Goal: Task Accomplishment & Management: Use online tool/utility

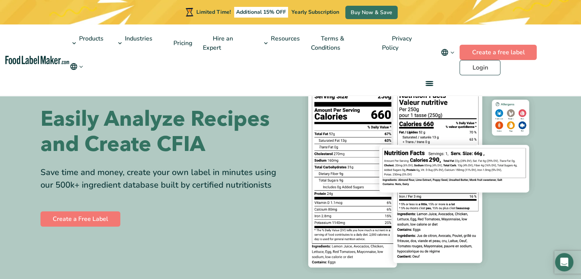
scroll to position [13, 0]
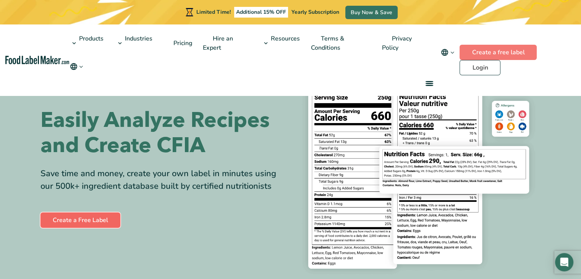
click at [104, 216] on link "Create a Free Label" at bounding box center [80, 219] width 80 height 15
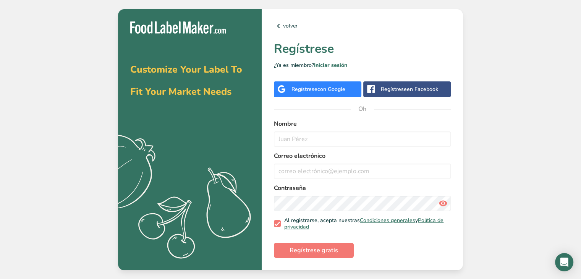
click at [333, 85] on font "con Google" at bounding box center [331, 88] width 28 height 7
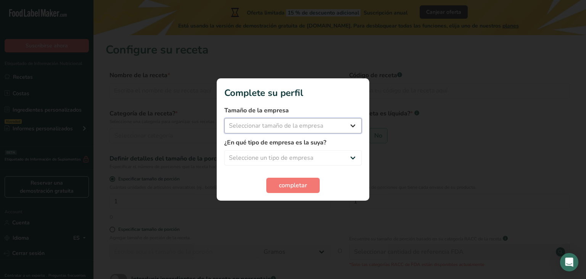
click at [311, 130] on select "Seleccionar tamaño de la empresa Menos de 10 empleados De 10 a 50 empleados De …" at bounding box center [292, 125] width 137 height 15
select select "1"
click at [224, 118] on select "Seleccionar tamaño de la empresa Menos de 10 empleados De 10 a 50 empleados De …" at bounding box center [292, 125] width 137 height 15
click at [307, 155] on select "Seleccione un tipo de empresa Fabricante de alimentos envasados Restaurante y c…" at bounding box center [292, 157] width 137 height 15
select select "8"
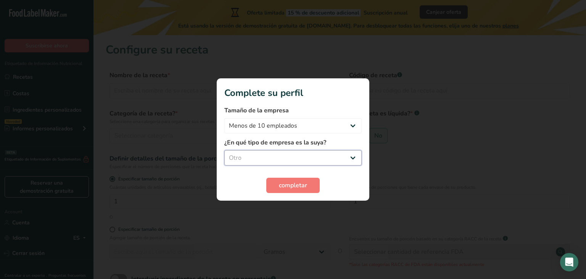
click at [224, 150] on select "Seleccione un tipo de empresa Fabricante de alimentos envasados Restaurante y c…" at bounding box center [292, 157] width 137 height 15
drag, startPoint x: 300, startPoint y: 195, endPoint x: 298, endPoint y: 184, distance: 10.8
click at [298, 184] on section "Complete su perfil Tamaño de la empresa Menos de 10 empleados De 10 a 50 emplea…" at bounding box center [293, 139] width 153 height 122
click at [298, 184] on span "completar" at bounding box center [293, 185] width 28 height 9
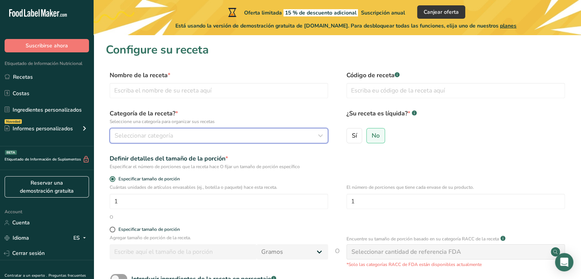
click at [310, 134] on div "Seleccionar categoría" at bounding box center [217, 135] width 204 height 9
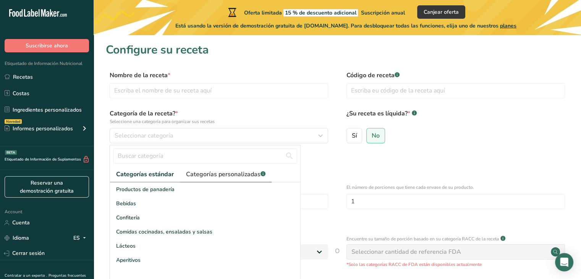
click at [247, 175] on span "Categorías personalizadas .a-a{fill:#347362;}.b-a{fill:#fff;}" at bounding box center [225, 173] width 79 height 9
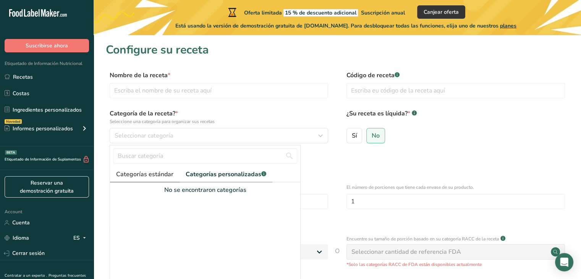
click at [162, 173] on span "Categorías estándar" at bounding box center [144, 173] width 57 height 9
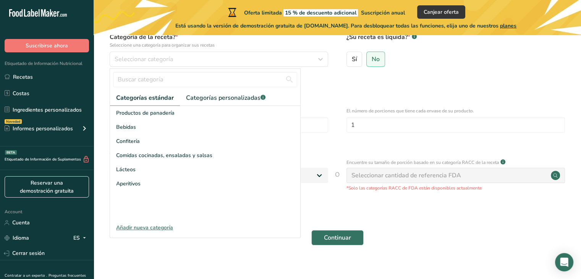
scroll to position [84, 0]
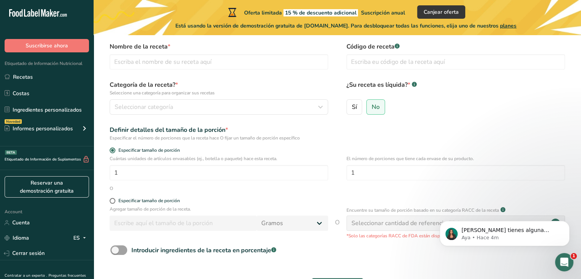
scroll to position [27, 0]
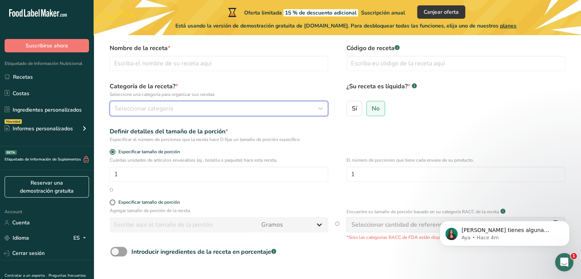
click at [297, 108] on div "Seleccionar categoría" at bounding box center [217, 108] width 204 height 9
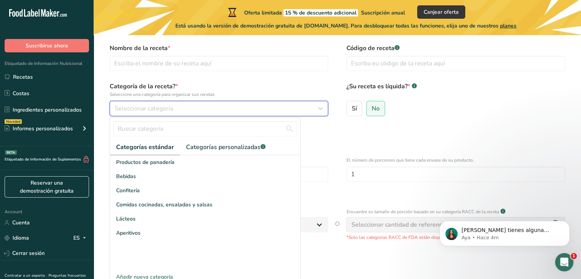
scroll to position [84, 0]
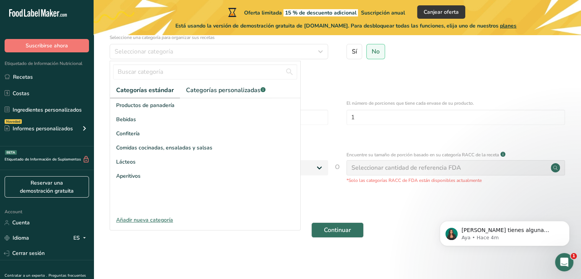
click at [221, 271] on main "Oferta limitada 15 % de descuento adicional Suscripción anual Canjear oferta Es…" at bounding box center [290, 97] width 581 height 363
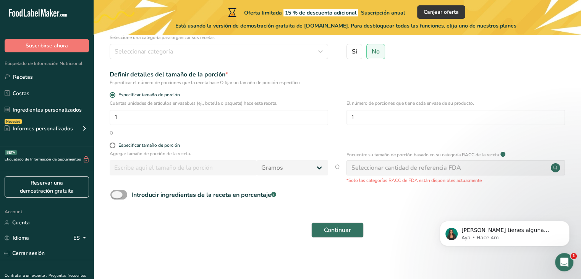
click at [124, 194] on span at bounding box center [118, 195] width 17 height 10
click at [115, 194] on input "Introducir ingredientes de la receta en porcentaje .a-a{fill:#347362;}.b-a{fill…" at bounding box center [112, 194] width 5 height 5
checkbox input "true"
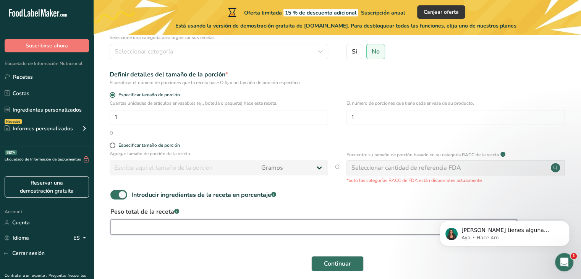
click at [212, 225] on input "number" at bounding box center [313, 226] width 406 height 15
paste input "0.002"
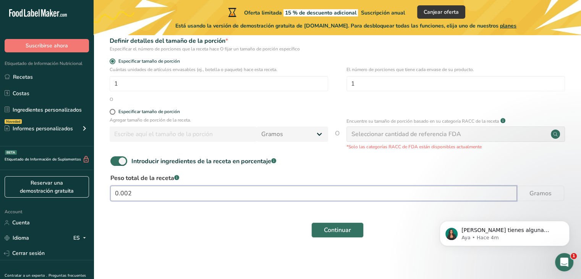
scroll to position [118, 0]
type input "0.002"
click at [118, 159] on span at bounding box center [118, 161] width 17 height 10
click at [115, 159] on input "Introducir ingredientes de la receta en porcentaje .a-a{fill:#347362;}.b-a{fill…" at bounding box center [112, 160] width 5 height 5
checkbox input "false"
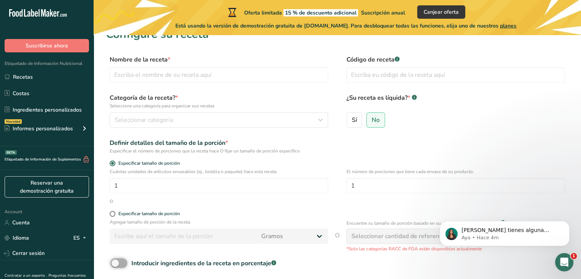
scroll to position [0, 0]
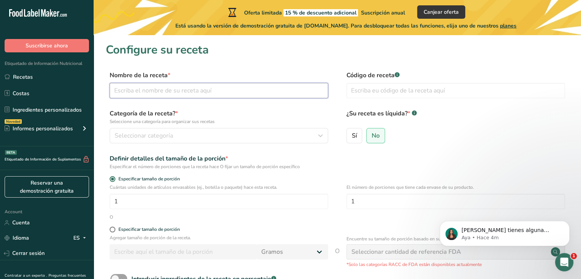
click at [158, 87] on input "text" at bounding box center [219, 90] width 218 height 15
paste input "100 grams AP Flour 95 grams BMR (toasted) 90 grams unsweetened cocoa powder 2 g…"
click at [225, 90] on input "100 grams AP Flour 95 grams BMR (toasted) 90 grams unsweetened cocoa powder 2 g…" at bounding box center [219, 90] width 218 height 15
click at [265, 92] on input "100 grams AP Flour 95 grams BMR (toasted) 90 grams unsweetened cocoa powder 2 g…" at bounding box center [219, 90] width 218 height 15
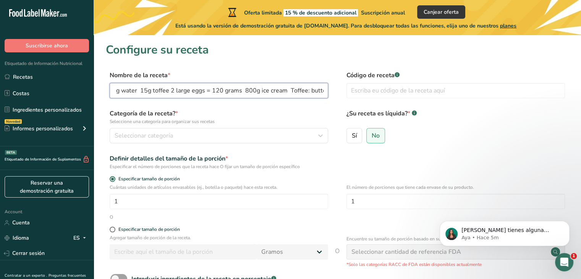
scroll to position [0, 354]
drag, startPoint x: 184, startPoint y: 86, endPoint x: 95, endPoint y: 86, distance: 88.2
click at [95, 86] on section "Configure su receta Nombre de la receta * 100 grams AP Flour 95 grams BMR (toas…" at bounding box center [337, 186] width 487 height 303
click at [167, 87] on input "100 grams AP Flour 95 grams BMR (toasted) 90 grams unsweetened cocoa powder 2 g…" at bounding box center [219, 90] width 218 height 15
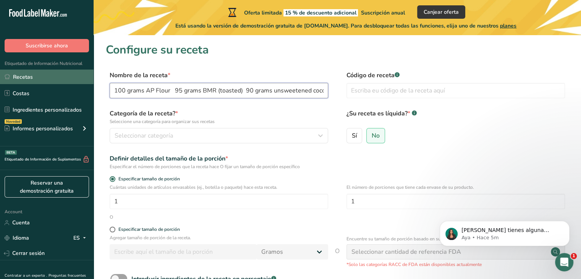
drag, startPoint x: 180, startPoint y: 97, endPoint x: 71, endPoint y: 79, distance: 110.7
click at [71, 79] on div ".a-20{fill:#fff;} Suscribirse ahora Etiquetado de Información Nutricional Recet…" at bounding box center [290, 181] width 581 height 363
click at [151, 94] on input "100 grams AP Flour 95 grams BMR (toasted) 90 grams unsweetened cocoa powder 2 g…" at bounding box center [219, 90] width 218 height 15
click at [154, 91] on input "100 grams AP Flour 95 grams BMR (toasted) 90 grams unsweetened cocoa powder 2 g…" at bounding box center [219, 90] width 218 height 15
click at [212, 89] on input "100 grams wheat Flour 95 grams BMR (toasted) 90 grams unsweetened cocoa powder …" at bounding box center [219, 90] width 218 height 15
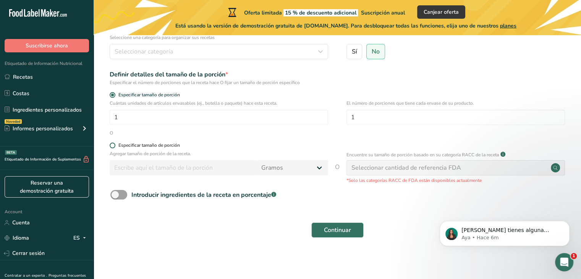
scroll to position [84, 0]
type input "100 grams wheat Flour 95 grams [PERSON_NAME] Malt Rootlets (toasted) 90 grams u…"
click at [336, 232] on span "Continuar" at bounding box center [337, 229] width 27 height 9
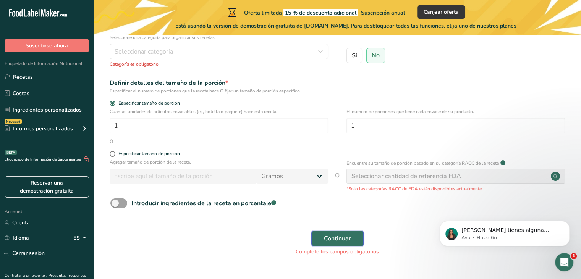
scroll to position [0, 0]
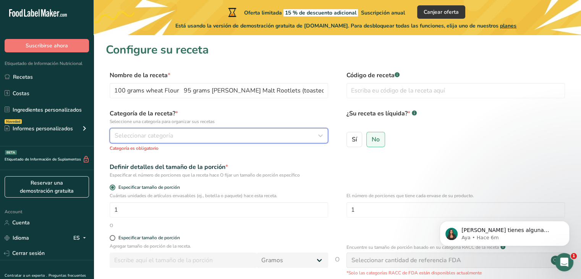
click at [281, 139] on div "Seleccionar categoría" at bounding box center [217, 135] width 204 height 9
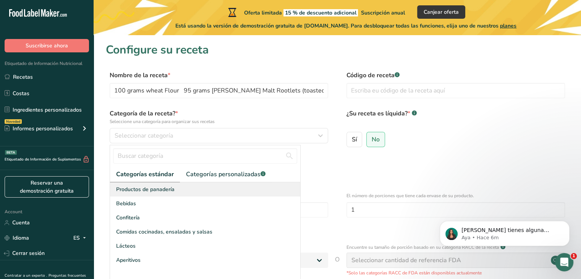
click at [134, 194] on div "Productos de panadería" at bounding box center [205, 189] width 190 height 14
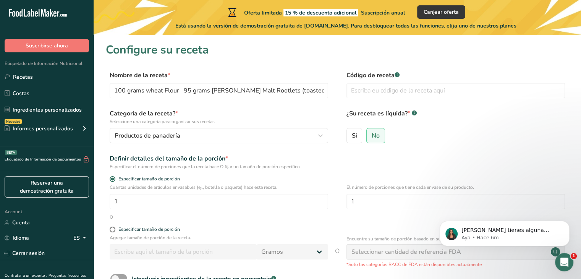
scroll to position [94, 0]
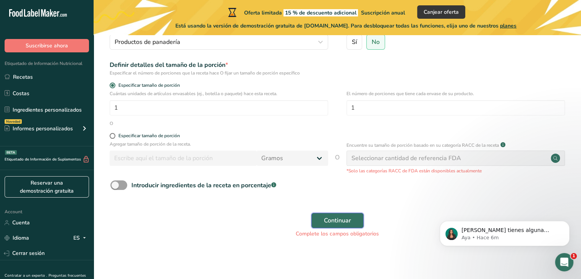
click at [327, 218] on span "Continuar" at bounding box center [337, 220] width 27 height 9
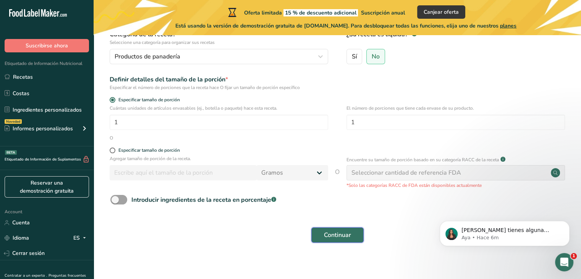
scroll to position [82, 0]
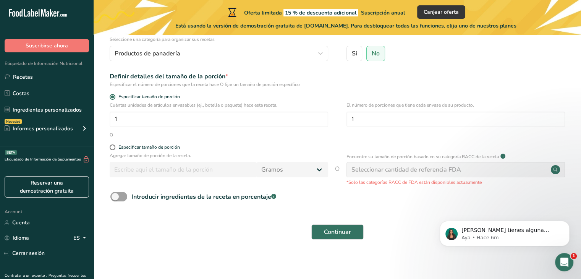
click at [394, 169] on div "Seleccionar cantidad de referencia FDA" at bounding box center [406, 169] width 110 height 9
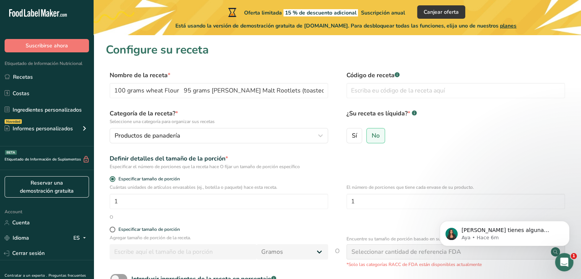
scroll to position [84, 0]
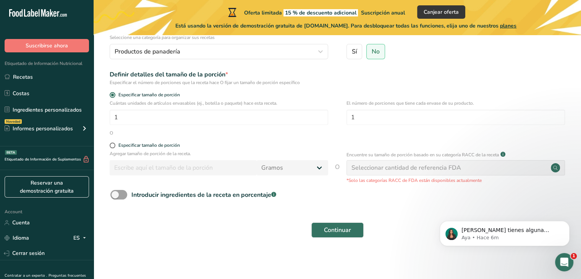
click at [453, 167] on div "Seleccionar cantidad de referencia FDA" at bounding box center [406, 167] width 110 height 9
click at [556, 169] on circle at bounding box center [554, 167] width 9 height 9
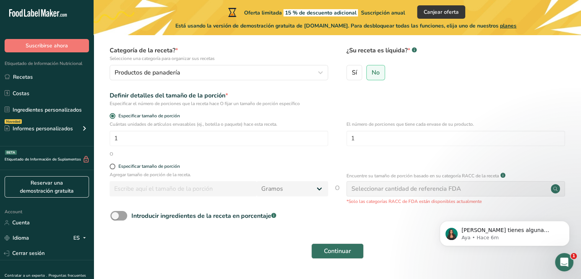
scroll to position [63, 0]
click at [121, 167] on div "Especificar tamaño de porción" at bounding box center [148, 167] width 61 height 6
click at [115, 167] on input "Especificar tamaño de porción" at bounding box center [112, 166] width 5 height 5
radio input "true"
radio input "false"
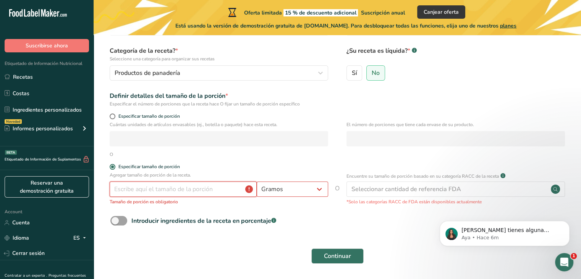
click at [139, 190] on input "number" at bounding box center [183, 188] width 147 height 15
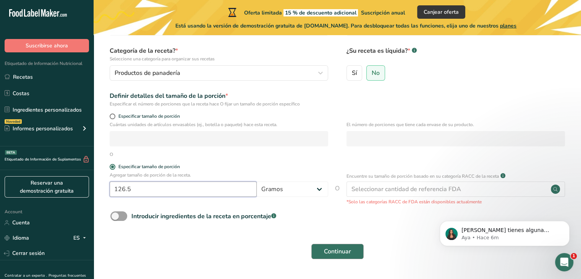
type input "126.5"
click at [348, 253] on span "Continuar" at bounding box center [337, 251] width 27 height 9
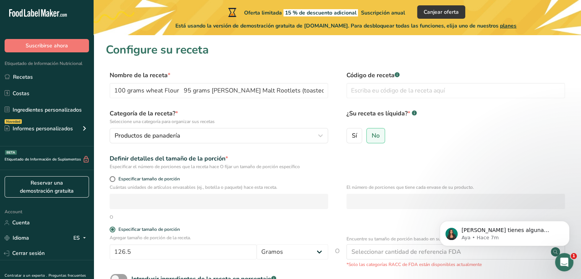
scroll to position [84, 0]
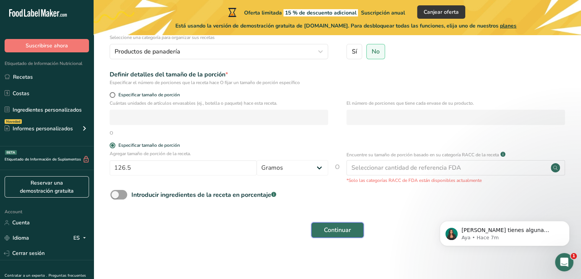
click at [348, 232] on span "Continuar" at bounding box center [337, 229] width 27 height 9
click at [337, 231] on font "Continuar" at bounding box center [337, 230] width 27 height 8
click at [427, 80] on div "Definir detalles del tamaño de la porción * Especificar el número de porciones …" at bounding box center [337, 78] width 463 height 16
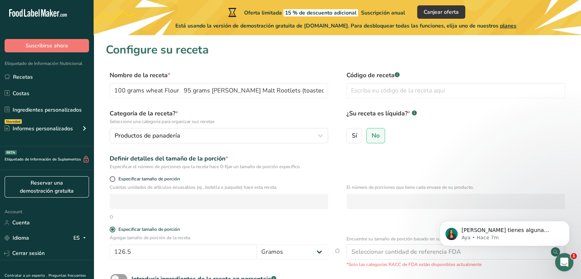
click at [475, 118] on label "¿Su receta es líquida? * .a-a{fill:#347362;}.b-a{fill:#fff;}" at bounding box center [455, 117] width 218 height 16
click at [485, 69] on section "Configure su receta Nombre de la receta * 100 grams wheat Flour 95 grams [PERSO…" at bounding box center [337, 186] width 487 height 303
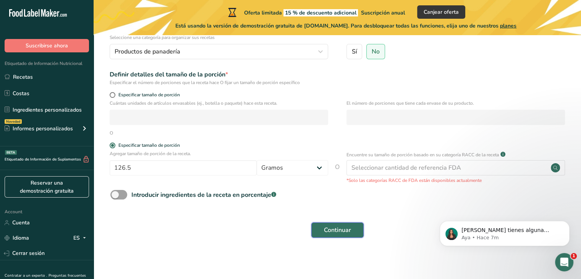
click at [345, 223] on button "Continuar" at bounding box center [337, 229] width 52 height 15
click at [350, 235] on button "Continuar" at bounding box center [337, 229] width 52 height 15
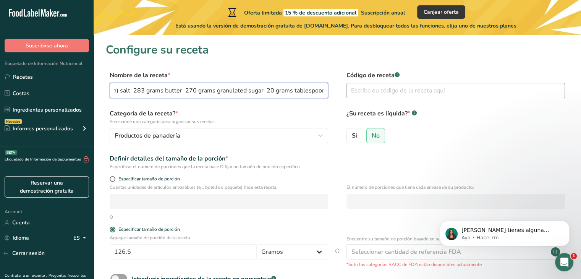
scroll to position [0, 839]
drag, startPoint x: 113, startPoint y: 92, endPoint x: 586, endPoint y: 95, distance: 472.9
click at [580, 95] on html ".a-20{fill:#fff;} Suscribirse ahora Etiquetado de Información Nutricional Recet…" at bounding box center [290, 181] width 581 height 363
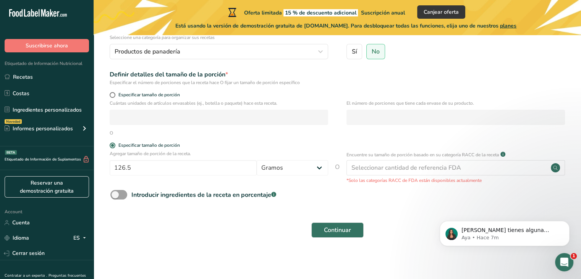
type input "ice cream sandwich"
click at [339, 227] on span "Continuar" at bounding box center [337, 229] width 27 height 9
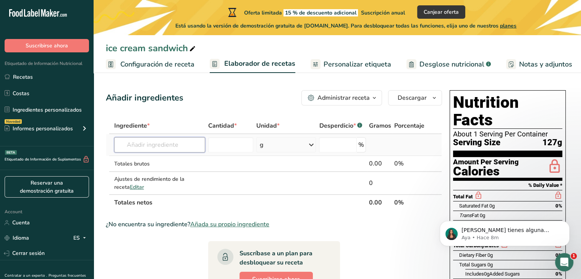
click at [155, 147] on input "text" at bounding box center [159, 144] width 91 height 15
paste input "100 grams AP Flour"
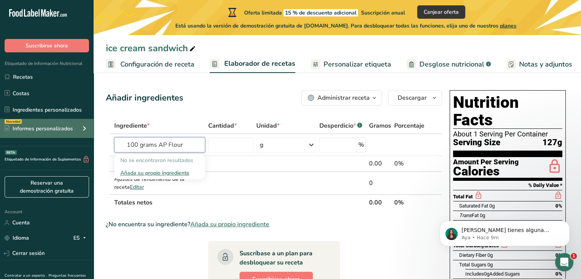
drag, startPoint x: 189, startPoint y: 144, endPoint x: 72, endPoint y: 129, distance: 117.4
click at [72, 129] on div ".a-20{fill:#fff;} Suscribirse ahora Etiquetado de Información Nutricional Recet…" at bounding box center [290, 219] width 581 height 438
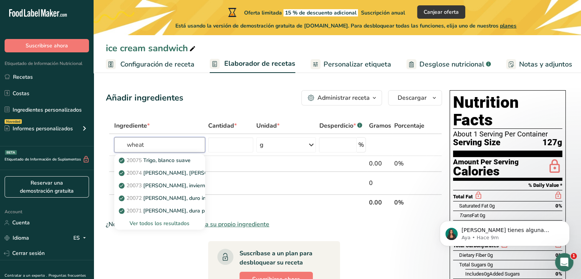
type input "wheat"
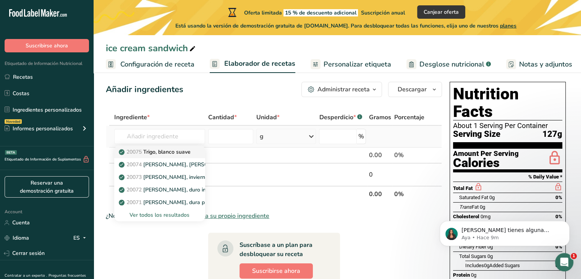
click at [183, 153] on p "20075 [PERSON_NAME], [PERSON_NAME] suave" at bounding box center [155, 152] width 70 height 8
type input "Wheat, soft white"
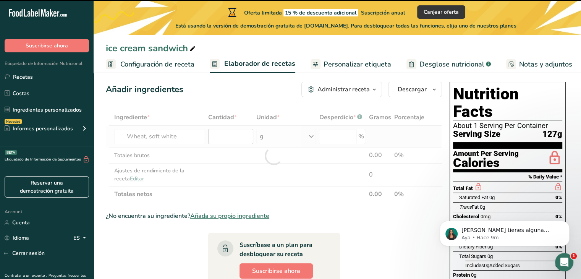
type input "0"
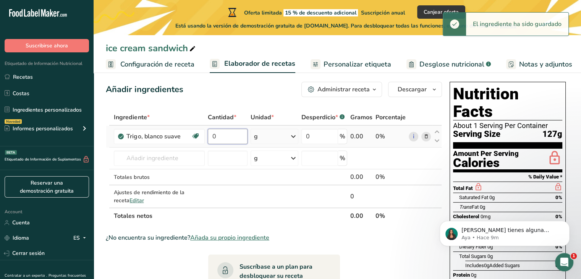
click at [223, 134] on input "0" at bounding box center [228, 136] width 40 height 15
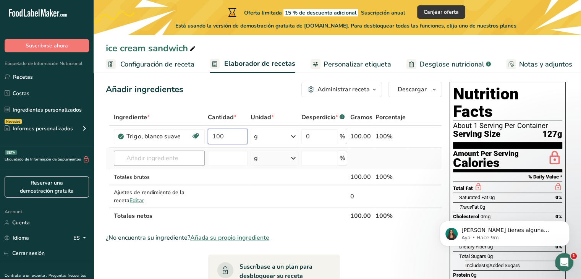
type input "100"
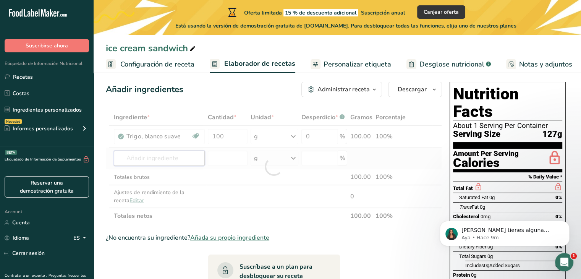
click at [149, 157] on div "Ingrediente * Cantidad * Unidad * Desperdicio * .a-a{fill:#347362;}.b-a{fill:#f…" at bounding box center [274, 166] width 336 height 115
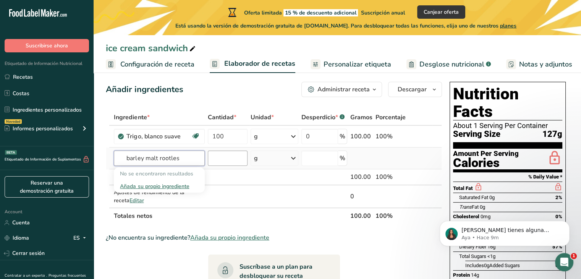
type input "barley malt rootles"
click at [226, 156] on input "number" at bounding box center [228, 157] width 40 height 15
click at [162, 153] on input "text" at bounding box center [159, 157] width 90 height 15
type input "barley malt rootlets"
click at [163, 185] on div "Añada su propio ingrediente" at bounding box center [159, 186] width 78 height 8
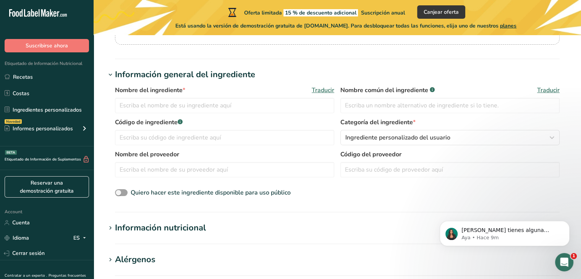
scroll to position [125, 0]
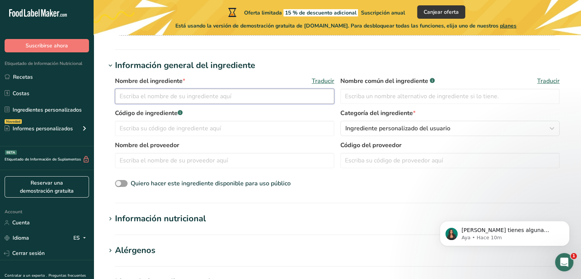
click at [232, 97] on input "text" at bounding box center [224, 96] width 219 height 15
type input "b"
type input "a"
drag, startPoint x: 226, startPoint y: 94, endPoint x: 73, endPoint y: 89, distance: 152.7
click at [73, 89] on div ".a-20{fill:#fff;} Suscribirse ahora Etiquetado de Información Nutricional Recet…" at bounding box center [290, 196] width 581 height 642
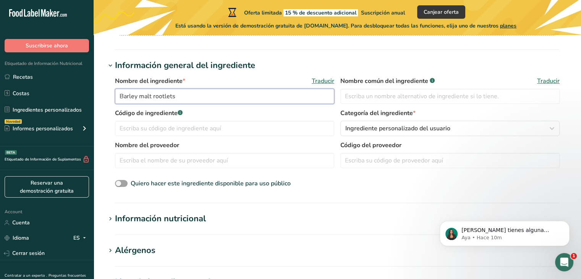
paste input "100 grams AP Flour"
type input "Barley malt rootlets"
click at [359, 93] on input "text" at bounding box center [449, 96] width 219 height 15
paste input "Barley malt rootlets"
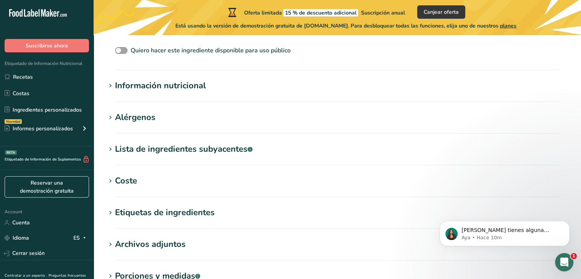
scroll to position [267, 0]
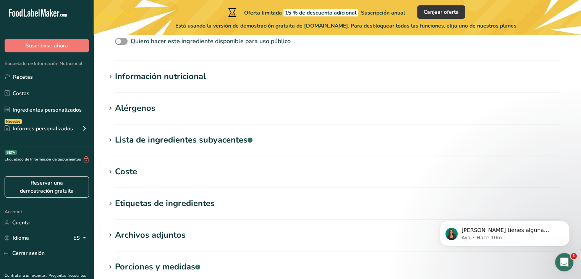
type input "Barley malt rootlets"
click at [164, 78] on div "Información nutricional" at bounding box center [160, 76] width 91 height 13
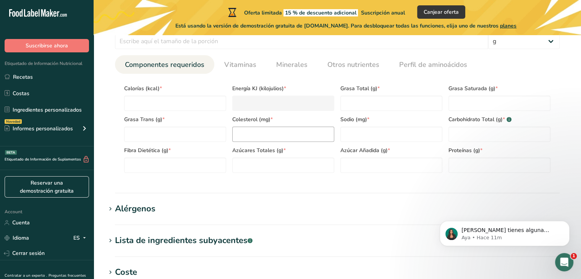
scroll to position [350, 0]
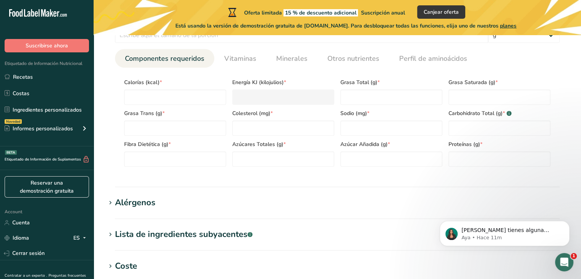
click at [480, 145] on span "*" at bounding box center [481, 144] width 2 height 8
click at [467, 158] on input "number" at bounding box center [499, 158] width 102 height 15
type input "27.5"
click at [373, 100] on Fat "number" at bounding box center [391, 96] width 102 height 15
type Fat "1.68"
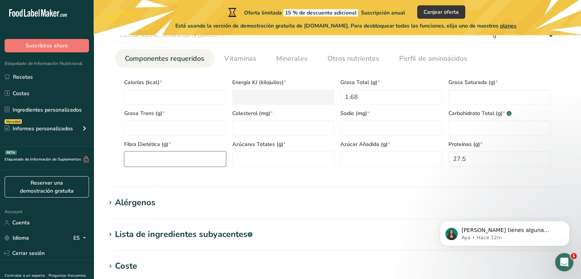
click at [180, 158] on Fiber "number" at bounding box center [175, 158] width 102 height 15
type Fiber "39.2"
click at [462, 124] on Carbohydrates "number" at bounding box center [499, 127] width 102 height 15
type Carbohydrates "59.41"
click at [168, 95] on input "number" at bounding box center [175, 96] width 102 height 15
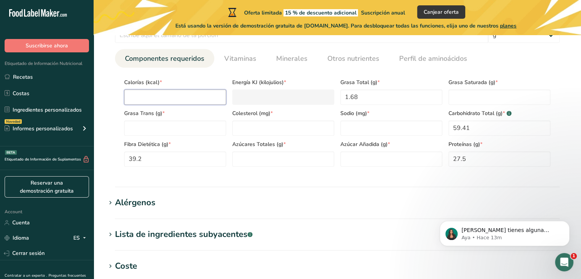
type input "2"
type KJ "8.4"
type input "28"
type KJ "117.2"
type input "284"
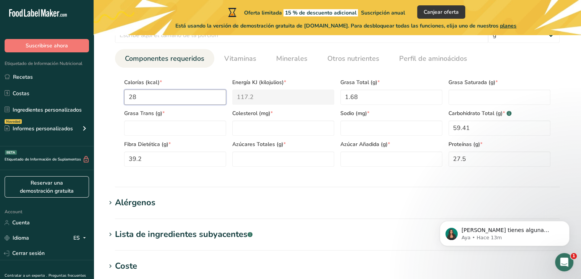
type KJ "1188.3"
type input "284.3"
type KJ "1189.5"
type input "284.3"
click at [206, 129] on Fat "number" at bounding box center [175, 127] width 102 height 15
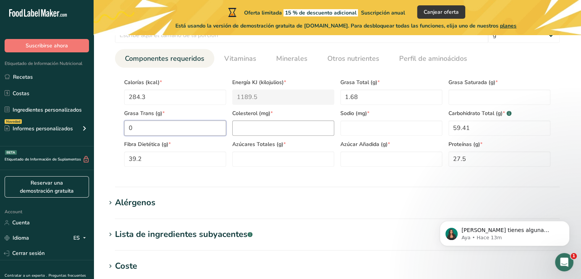
type Fat "0"
click at [251, 131] on input "number" at bounding box center [283, 127] width 102 height 15
type input "0"
click at [360, 133] on input "number" at bounding box center [391, 127] width 102 height 15
type input "0"
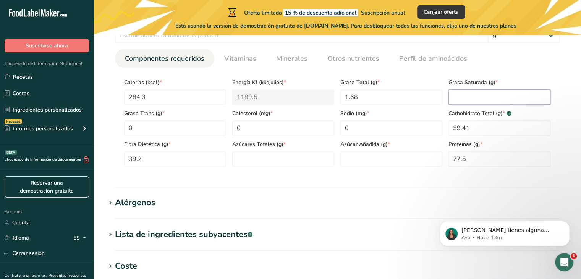
click at [471, 94] on Fat "number" at bounding box center [499, 96] width 102 height 15
type Fat "0"
click at [385, 165] on Sugars "number" at bounding box center [391, 158] width 102 height 15
type Sugars "0"
click at [275, 155] on Sugars "number" at bounding box center [283, 158] width 102 height 15
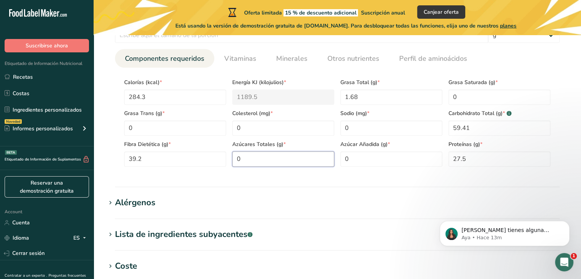
type Sugars "0"
click at [228, 223] on section "Añadir nuevo ingrediente Volver a la receta Hoja de datos del ingrediente .a-a{…" at bounding box center [337, 66] width 487 height 760
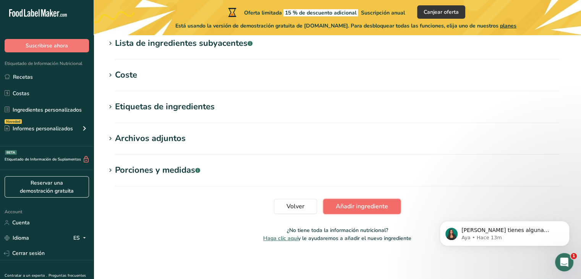
click at [369, 210] on span "Añadir ingrediente" at bounding box center [361, 206] width 52 height 9
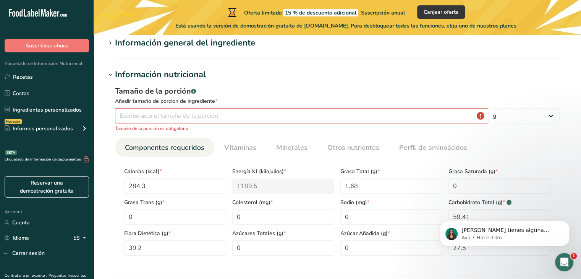
scroll to position [0, 0]
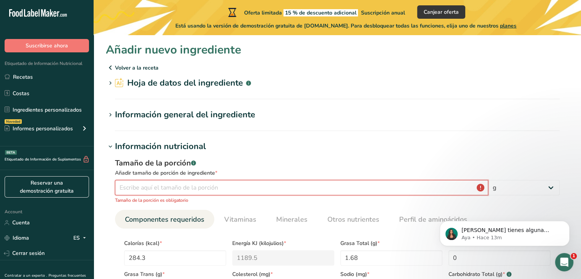
click at [259, 187] on input "number" at bounding box center [301, 187] width 373 height 15
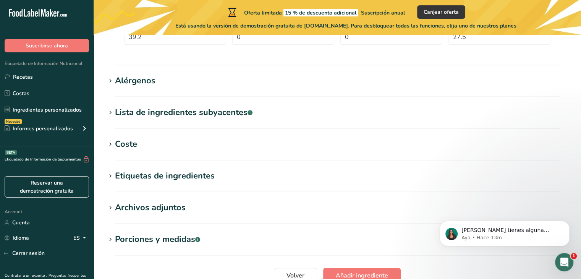
scroll to position [343, 0]
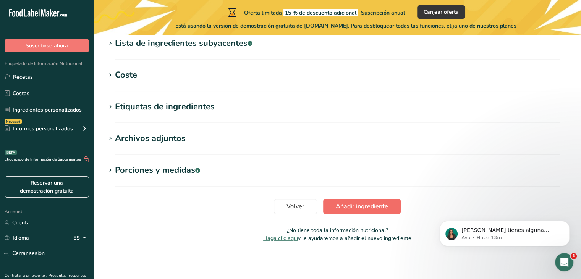
type input "100"
click at [369, 205] on span "Añadir ingrediente" at bounding box center [361, 206] width 52 height 9
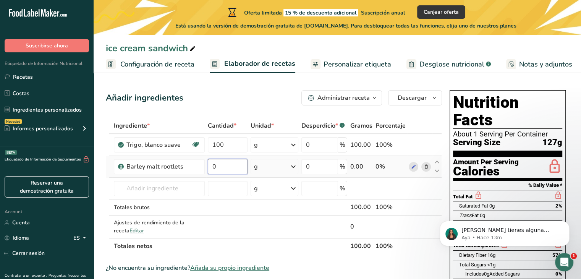
click at [225, 166] on input "0" at bounding box center [228, 166] width 40 height 15
type input "95"
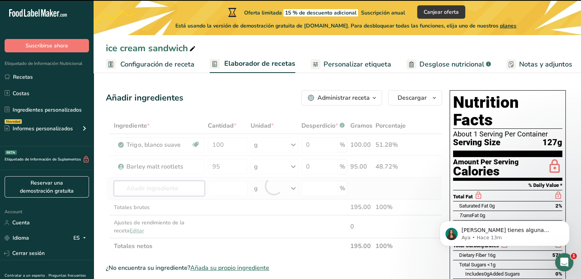
click at [161, 188] on div "Ingrediente * Cantidad * Unidad * Desperdicio * .a-a{fill:#347362;}.b-a{fill:#f…" at bounding box center [274, 186] width 336 height 136
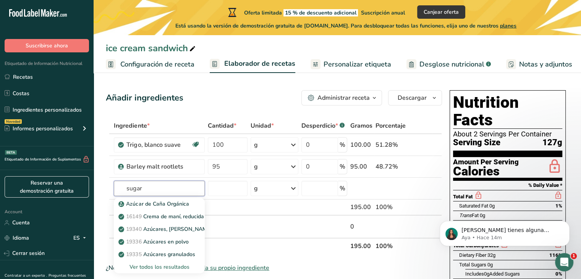
type input "sugar"
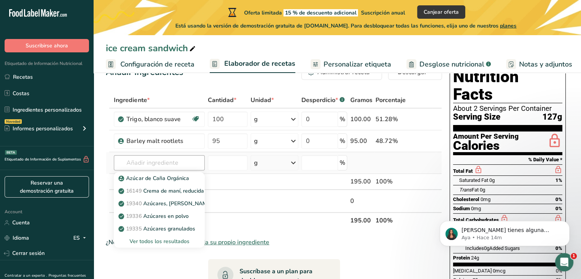
scroll to position [26, 0]
click at [157, 164] on input "text" at bounding box center [159, 162] width 90 height 15
type input "s"
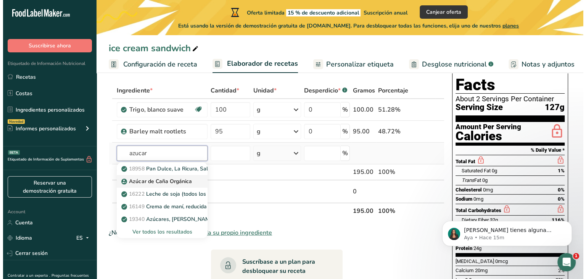
scroll to position [36, 0]
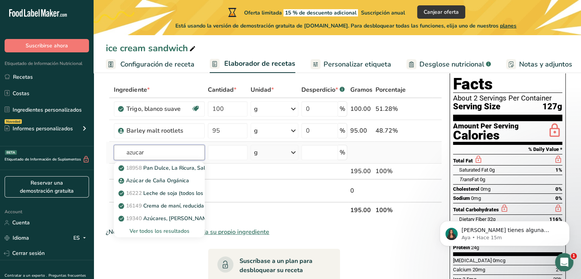
type input "azucar"
click at [176, 229] on div "Ver todos los resultados" at bounding box center [159, 231] width 78 height 8
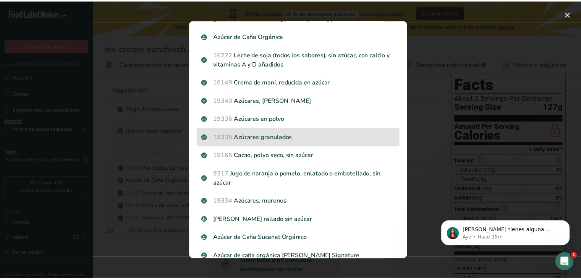
scroll to position [0, 0]
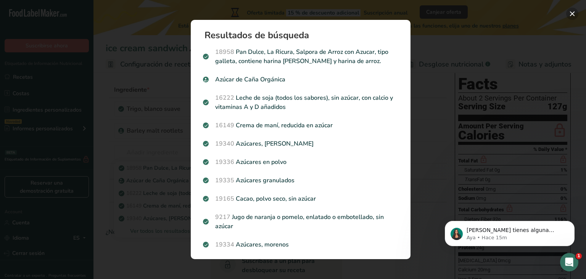
click at [574, 14] on button "Search results modal" at bounding box center [572, 14] width 12 height 12
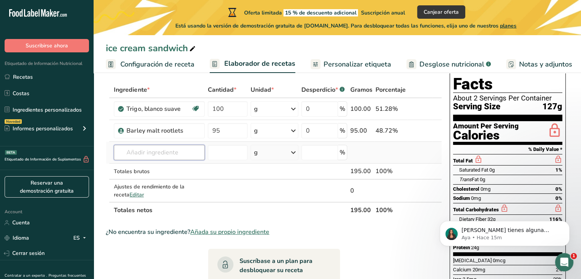
click at [165, 152] on input "text" at bounding box center [159, 152] width 90 height 15
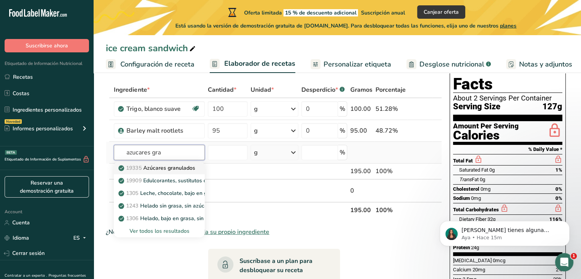
type input "azucares gra"
click at [175, 165] on p "19335 Azúcares granulados" at bounding box center [157, 168] width 75 height 8
type input "Sugars, granulated"
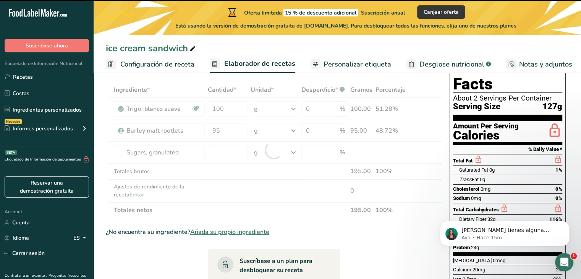
type input "0"
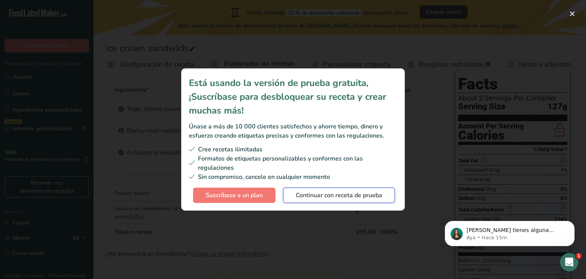
click at [340, 200] on button "Continuar con receta de prueba" at bounding box center [339, 194] width 112 height 15
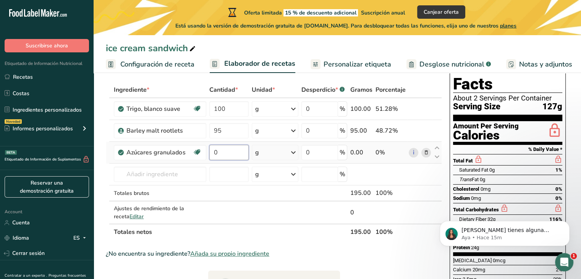
click at [223, 152] on input "0" at bounding box center [228, 152] width 39 height 15
type input "0"
click at [233, 152] on input "0" at bounding box center [228, 152] width 39 height 15
type input "270"
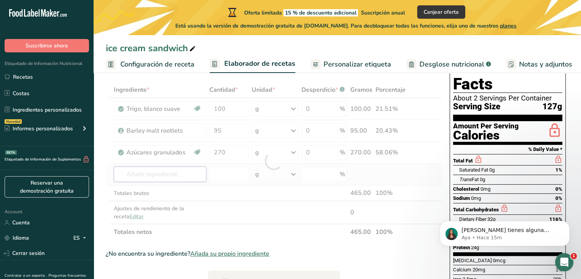
click at [166, 172] on div "Ingrediente * Cantidad * Unidad * Desperdicio * .a-a{fill:#347362;}.b-a{fill:#f…" at bounding box center [274, 161] width 336 height 158
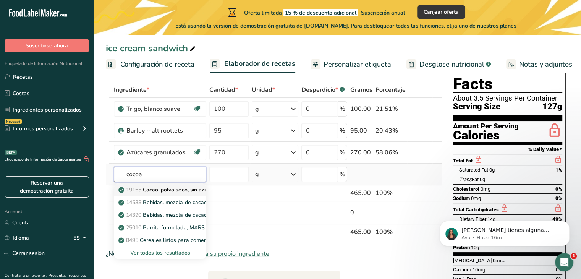
type input "cocoa"
click at [192, 189] on p "19165 Cacao, polvo seco, sin azúcar" at bounding box center [167, 189] width 95 height 8
type input "Cocoa, dry powder, unsweetened"
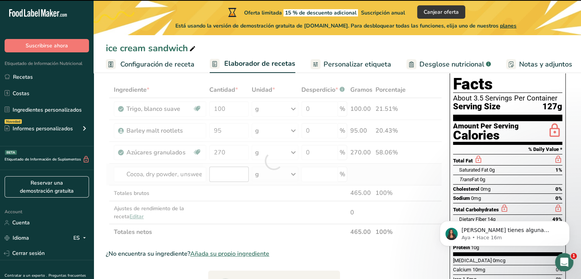
type input "0"
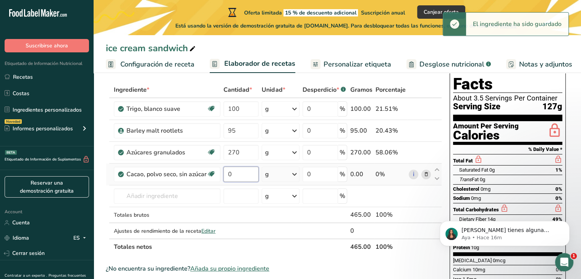
click at [237, 179] on input "0" at bounding box center [240, 173] width 35 height 15
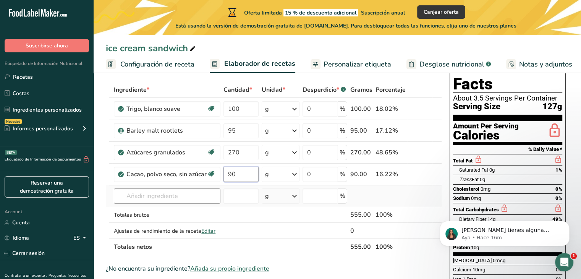
type input "90"
click at [201, 189] on div "Ingrediente * Cantidad * Unidad * Desperdicio * .a-a{fill:#347362;}.b-a{fill:#f…" at bounding box center [274, 168] width 336 height 173
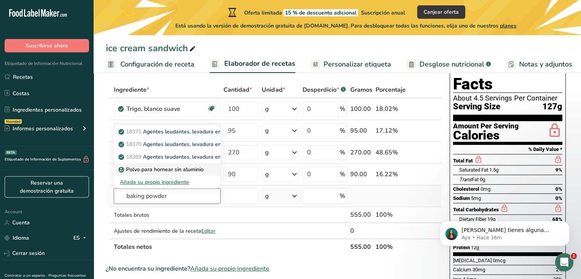
type input "baking powder"
click at [189, 168] on p "Polvo para hornear sin aluminio" at bounding box center [162, 169] width 84 height 8
type input "Aluminum Free Baking Powder"
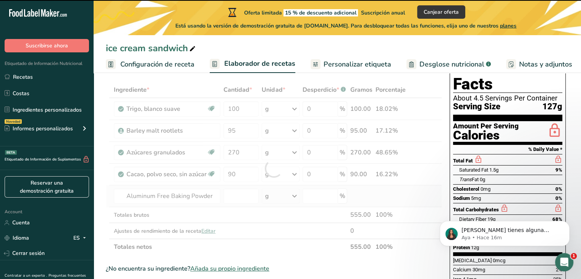
type input "0"
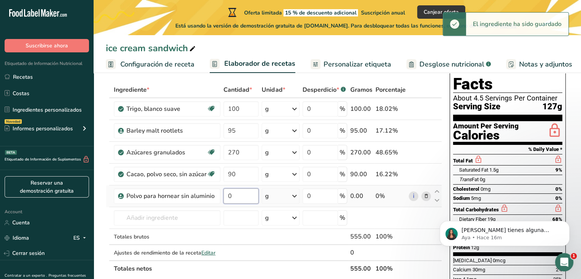
click at [231, 196] on input "0" at bounding box center [240, 195] width 35 height 15
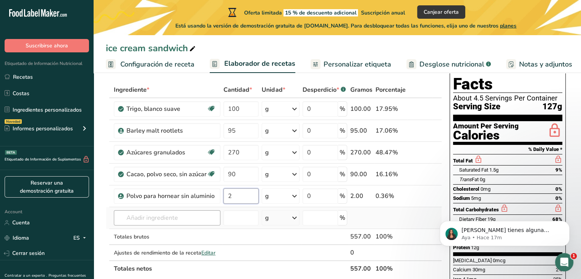
type input "2"
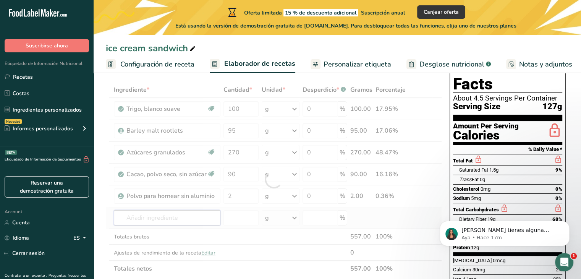
click at [207, 218] on div "Ingrediente * Cantidad * Unidad * Desperdicio * .a-a{fill:#347362;}.b-a{fill:#f…" at bounding box center [274, 179] width 336 height 195
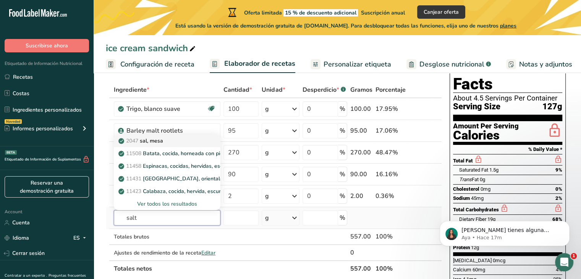
type input "salt"
click at [190, 140] on div "2047 [PERSON_NAME], [GEOGRAPHIC_DATA]" at bounding box center [161, 141] width 82 height 8
type input "Salt, table"
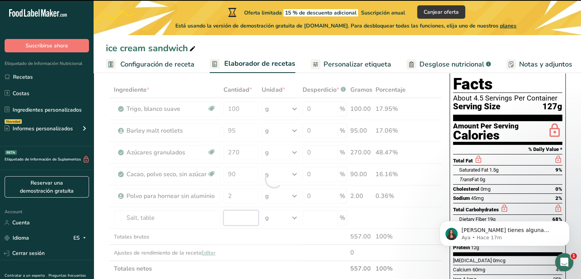
type input "0"
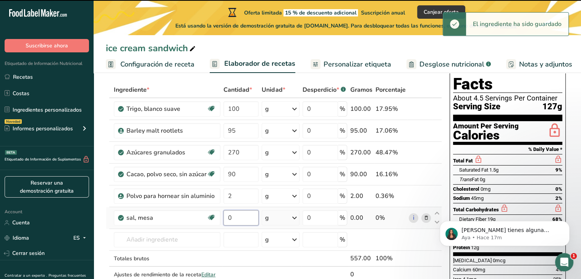
click at [242, 219] on input "0" at bounding box center [240, 217] width 35 height 15
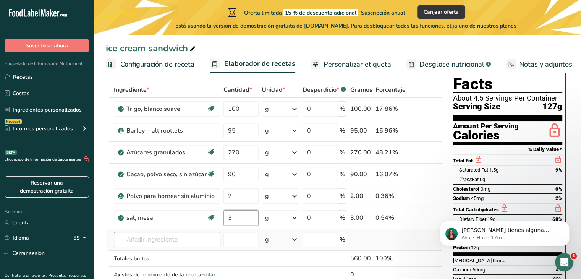
type input "3"
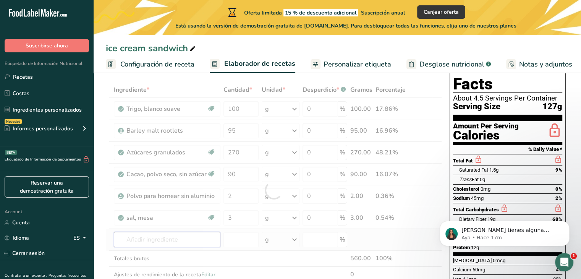
click at [171, 237] on div "Ingrediente * Cantidad * Unidad * Desperdicio * .a-a{fill:#347362;}.b-a{fill:#f…" at bounding box center [274, 190] width 336 height 216
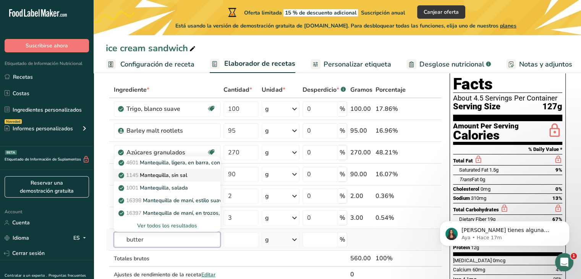
type input "butter"
click at [179, 174] on p "1145 Mantequilla, sin [PERSON_NAME]" at bounding box center [153, 175] width 67 height 8
type input "Butter, without salt"
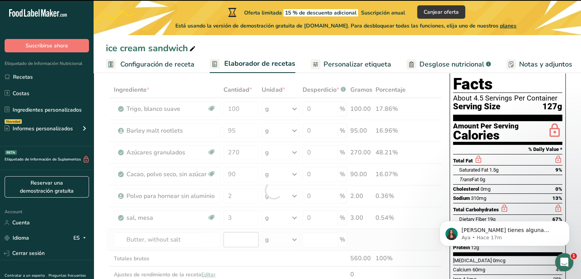
type input "0"
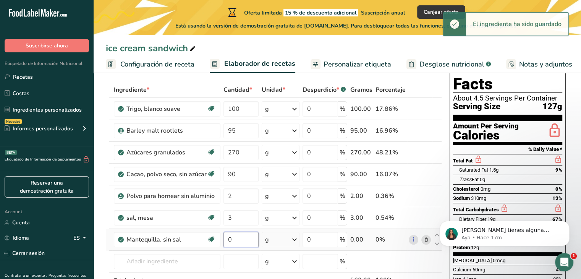
click at [240, 239] on input "0" at bounding box center [240, 239] width 35 height 15
type input "0"
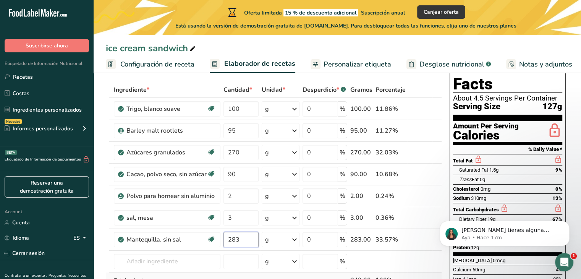
type input "283"
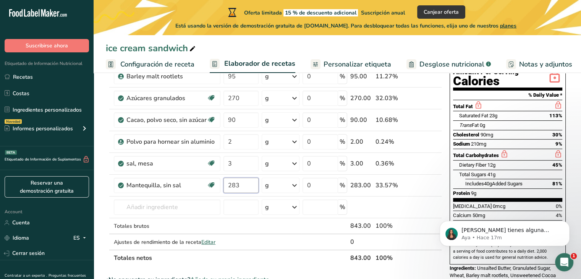
scroll to position [91, 0]
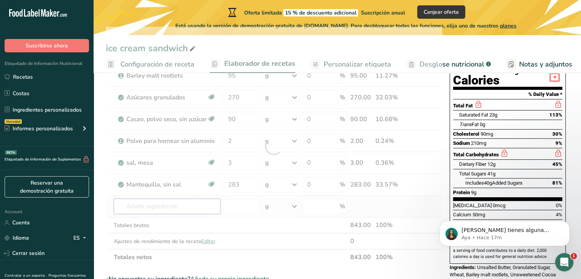
click at [146, 203] on div "Ingrediente * Cantidad * Unidad * Desperdicio * .a-a{fill:#347362;}.b-a{fill:#f…" at bounding box center [274, 146] width 336 height 238
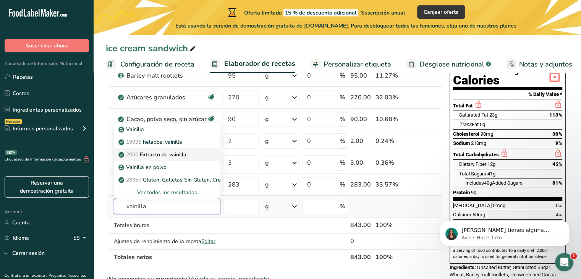
type input "vainilla"
click at [176, 148] on link "2050 Extracto de vainilla" at bounding box center [167, 154] width 106 height 13
type input "Vanilla extract"
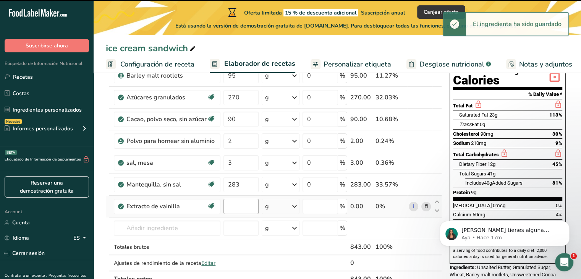
type input "0"
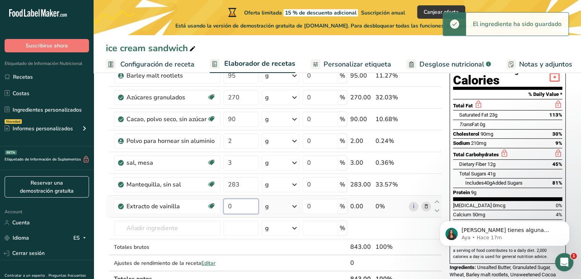
click at [235, 206] on input "0" at bounding box center [240, 205] width 35 height 15
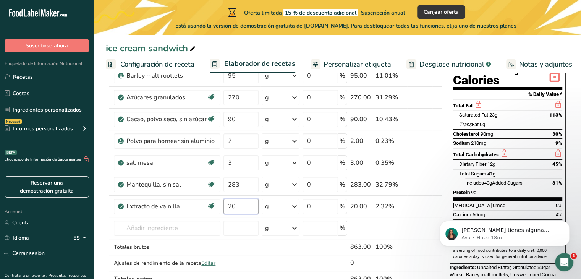
type input "20"
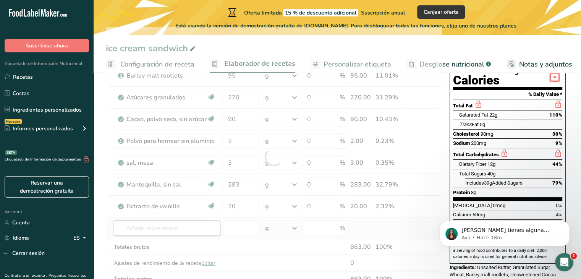
click at [170, 231] on div "Ingrediente * Cantidad * Unidad * Desperdicio * .a-a{fill:#347362;}.b-a{fill:#f…" at bounding box center [274, 157] width 336 height 260
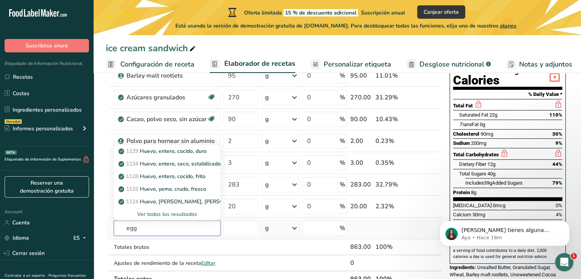
type input "egg"
click at [180, 216] on div "Ver todos los resultados" at bounding box center [167, 214] width 94 height 8
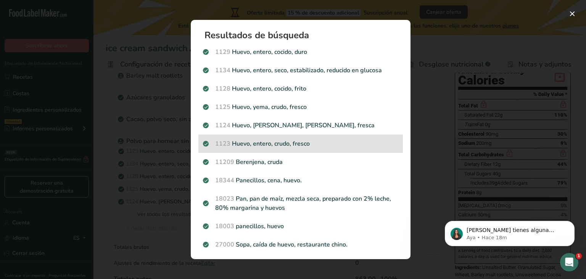
click at [272, 143] on p "1123 Huevo, entero, crudo, fresco" at bounding box center [300, 143] width 195 height 9
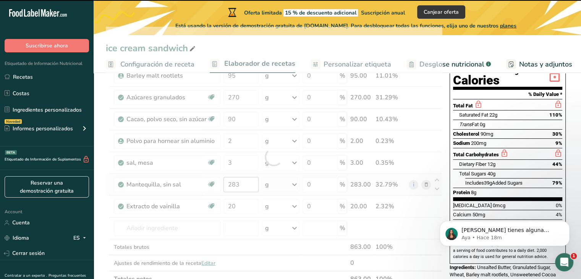
type input "0"
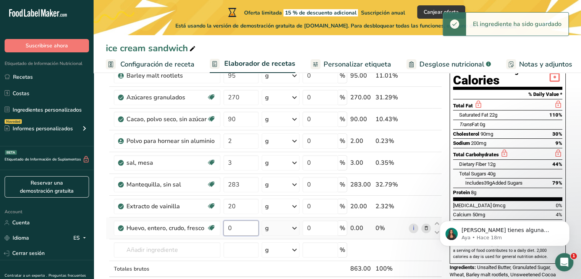
click at [243, 223] on input "0" at bounding box center [240, 227] width 35 height 15
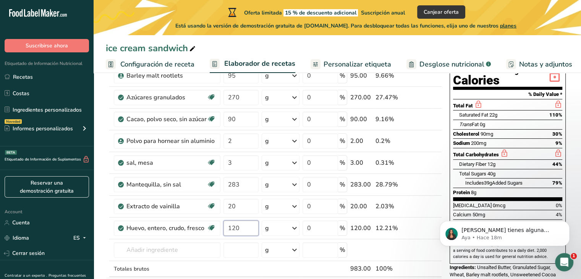
type input "120"
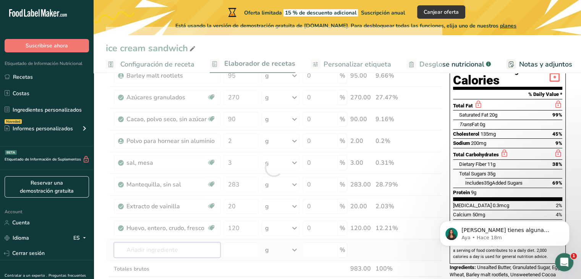
click at [145, 246] on div "Ingrediente * Cantidad * Unidad * Desperdicio * .a-a{fill:#347362;}.b-a{fill:#f…" at bounding box center [274, 168] width 336 height 282
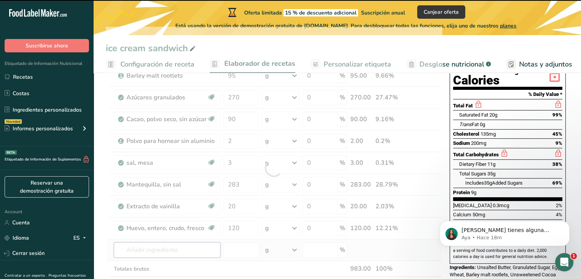
type input "w"
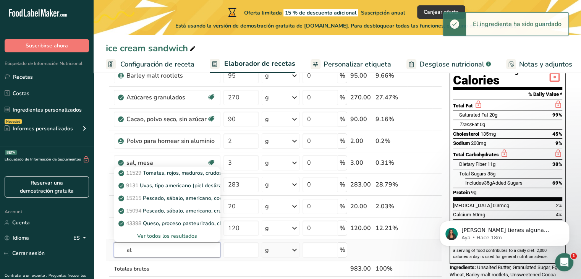
type input "a"
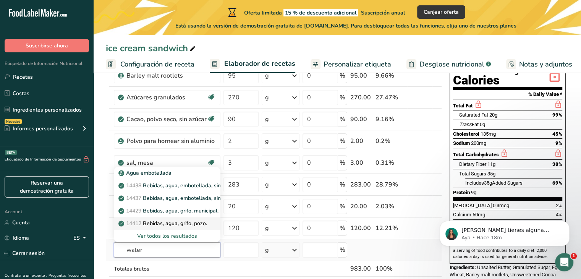
type input "water"
click at [176, 217] on link "14412 Bebidas, agua, grifo, pozo." at bounding box center [167, 223] width 106 height 13
type input "Beverages, water, tap, well"
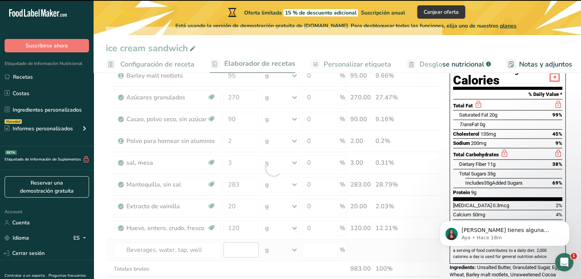
type input "0"
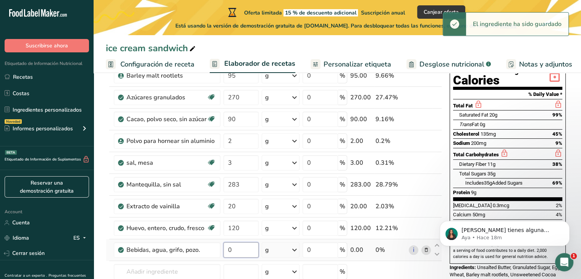
click at [234, 246] on input "0" at bounding box center [240, 249] width 35 height 15
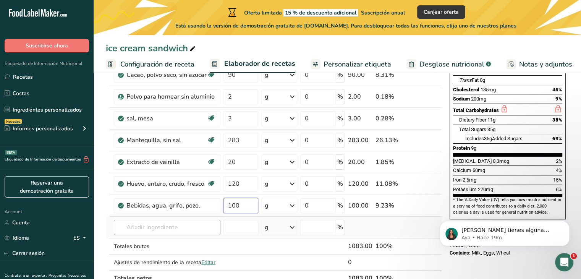
type input "100"
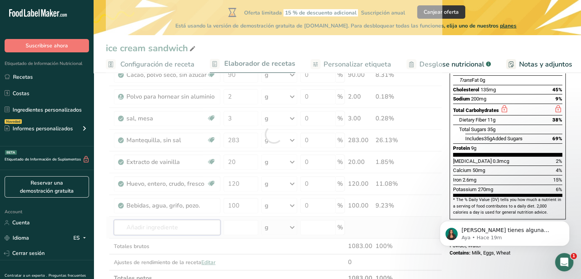
click at [195, 231] on div "Ingrediente * Cantidad * Unidad * Desperdicio * .a-a{fill:#347362;}.b-a{fill:#f…" at bounding box center [274, 133] width 336 height 303
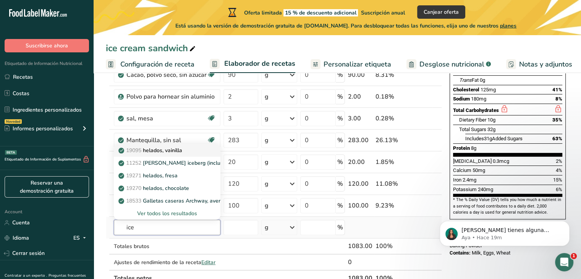
type input "ice"
click at [176, 148] on p "19095 helados, vainilla" at bounding box center [151, 150] width 62 height 8
type input "Ice creams, vanilla"
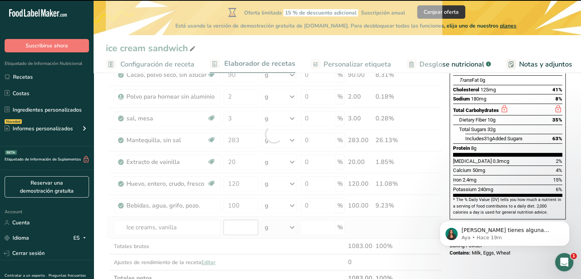
type input "0"
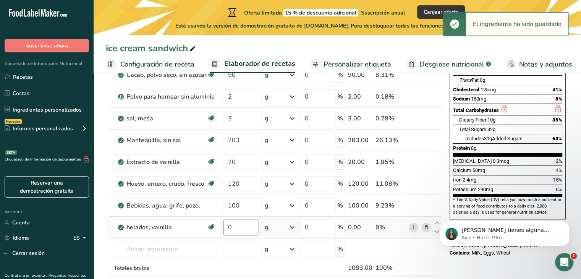
click at [241, 225] on input "0" at bounding box center [240, 226] width 34 height 15
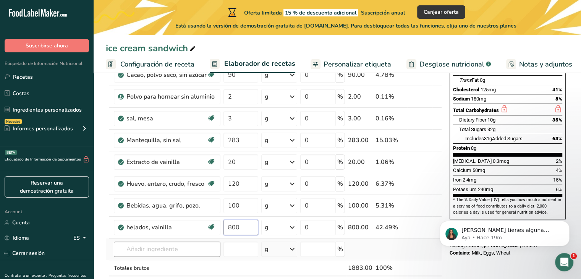
type input "800"
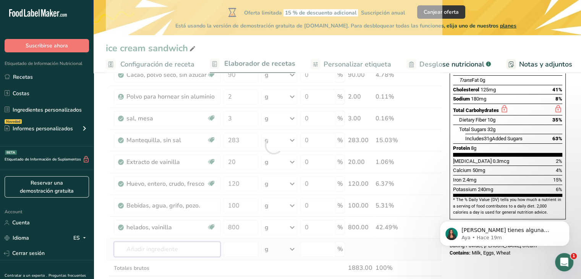
click at [168, 245] on div "Ingrediente * Cantidad * Unidad * Desperdicio * .a-a{fill:#347362;}.b-a{fill:#f…" at bounding box center [274, 144] width 336 height 325
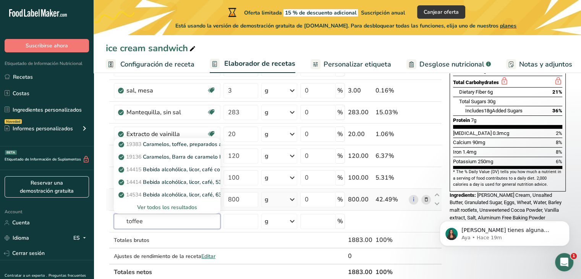
scroll to position [163, 0]
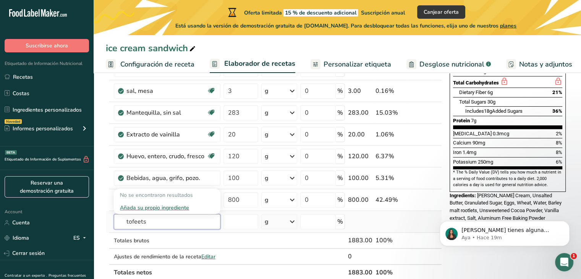
type input "tofeets"
click at [170, 205] on div "Añada su propio ingrediente" at bounding box center [167, 207] width 94 height 8
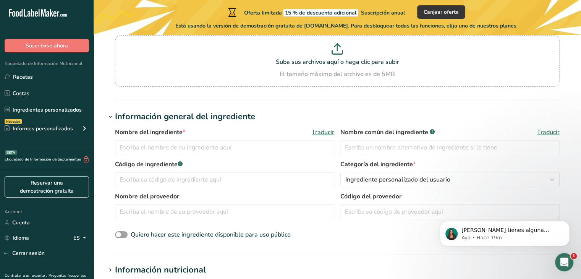
scroll to position [75, 0]
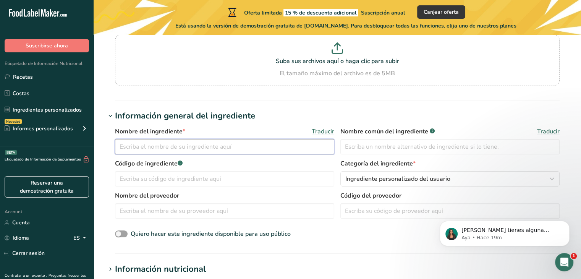
click at [208, 147] on input "text" at bounding box center [224, 146] width 219 height 15
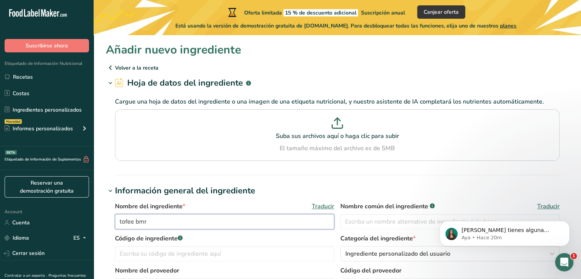
scroll to position [0, 0]
type input "tofee bmr"
click at [137, 68] on p "Volver a la receta" at bounding box center [337, 67] width 463 height 9
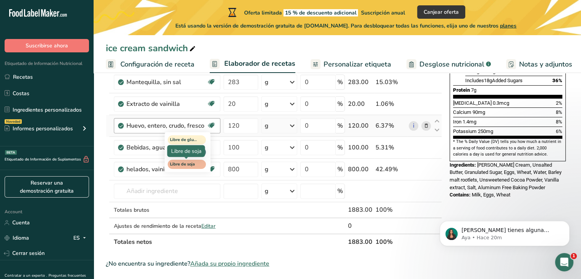
scroll to position [192, 0]
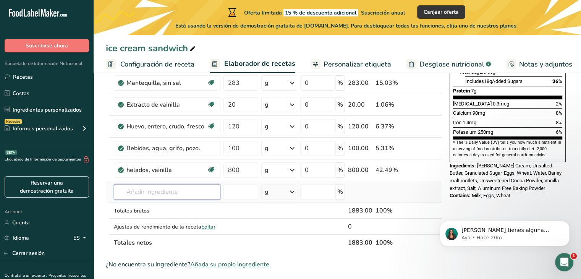
click at [163, 190] on input "text" at bounding box center [167, 191] width 106 height 15
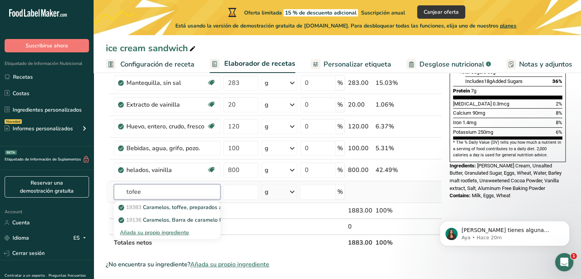
type input "tofee"
click at [165, 233] on div "Añada su propio ingrediente" at bounding box center [167, 232] width 94 height 8
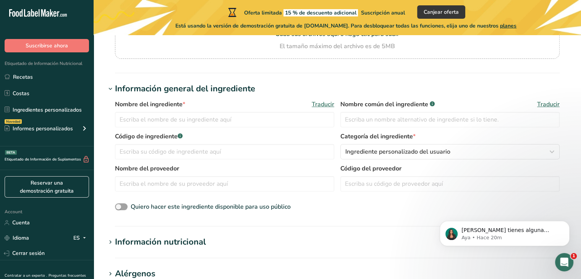
scroll to position [107, 0]
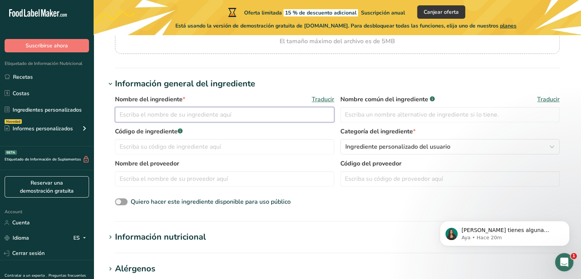
click at [280, 109] on input "text" at bounding box center [224, 114] width 219 height 15
type input "toffee"
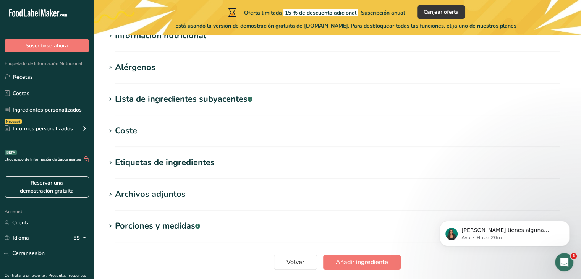
scroll to position [308, 0]
click at [205, 159] on div "Etiquetas de ingredientes" at bounding box center [165, 162] width 100 height 13
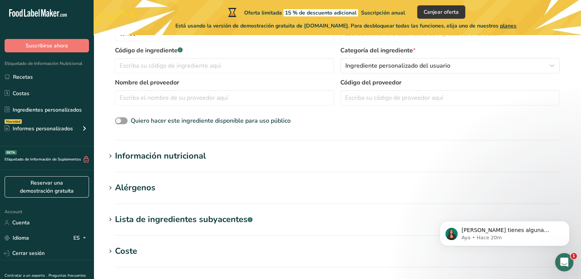
scroll to position [210, 0]
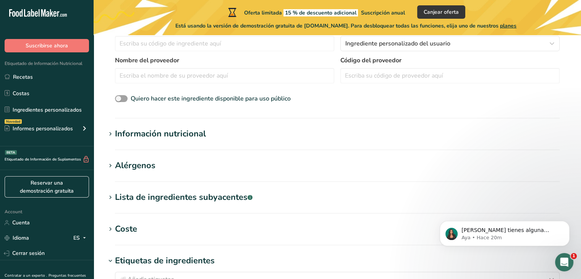
click at [189, 133] on div "Información nutricional" at bounding box center [160, 133] width 91 height 13
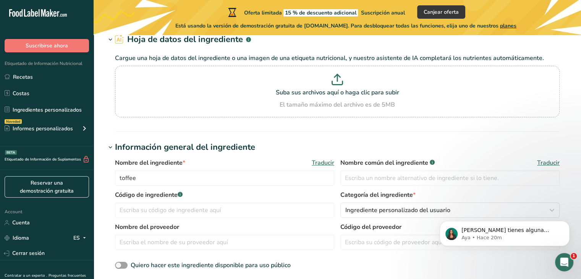
scroll to position [0, 0]
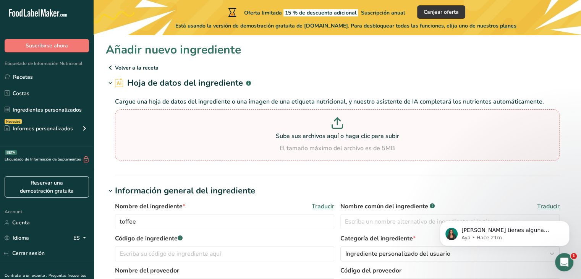
click at [337, 121] on icon at bounding box center [336, 122] width 11 height 11
click at [337, 121] on input "Suba sus archivos aquí o haga clic para subir El tamaño máximo del archivo es d…" at bounding box center [337, 135] width 444 height 52
type input "C:\fakepath\tofee.png"
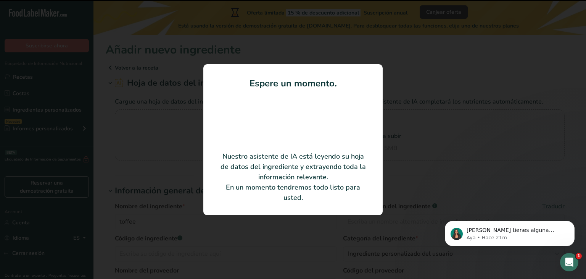
type input "Toffee"
type input "100"
type input "0"
type KJ "0"
type Fat "0"
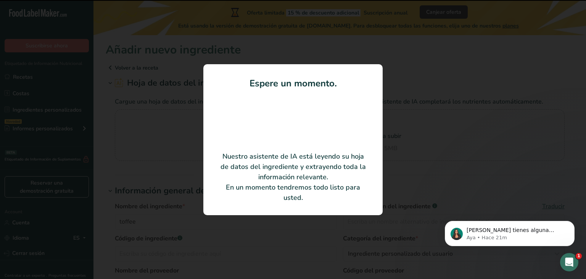
type Fat "0"
type input "0"
type Carbohydrates "0"
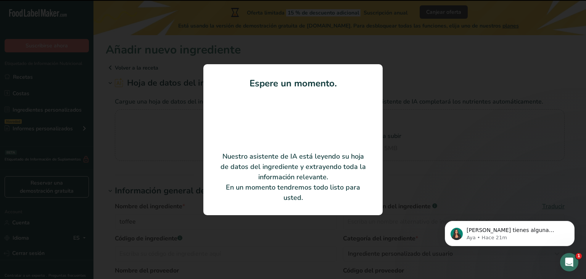
type Fiber "0"
type Sugars "0"
type input "0"
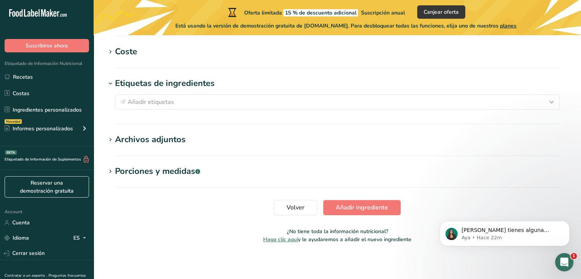
scroll to position [527, 0]
click at [341, 205] on span "Añadir ingrediente" at bounding box center [361, 206] width 52 height 9
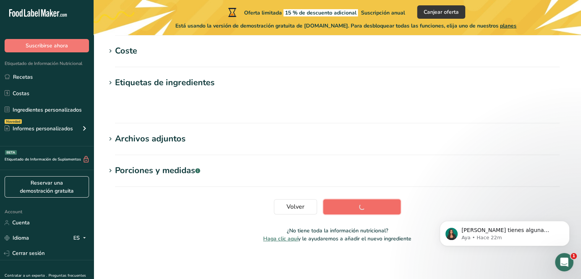
scroll to position [166, 0]
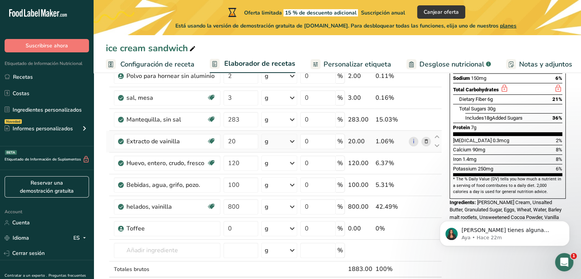
scroll to position [161, 0]
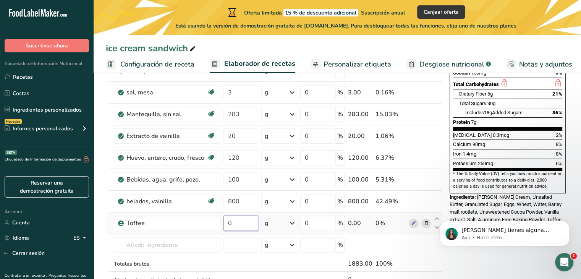
click at [236, 223] on input "0" at bounding box center [240, 222] width 34 height 15
type input "0"
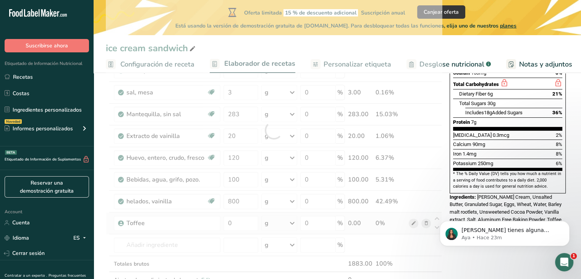
click at [411, 221] on div "Ingrediente * Cantidad * Unidad * Desperdicio * .a-a{fill:#347362;}.b-a{fill:#f…" at bounding box center [274, 129] width 336 height 347
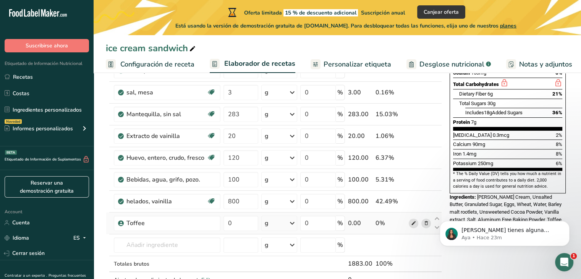
click at [414, 222] on icon at bounding box center [412, 223] width 5 height 8
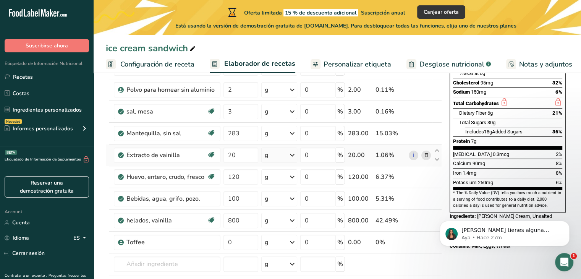
scroll to position [0, 0]
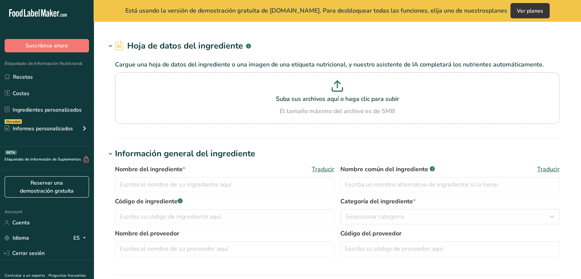
type input "Toffee"
type input "100"
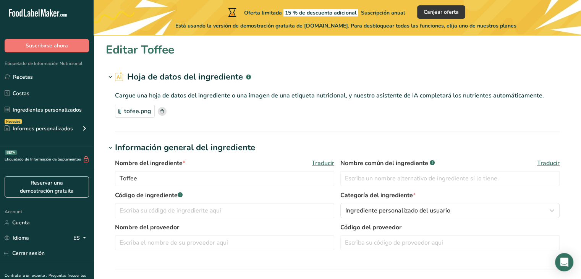
type input "0"
type KJ "0"
type Fat "0"
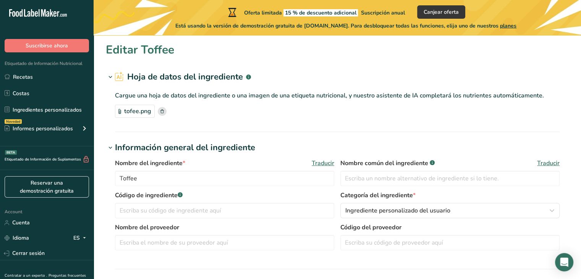
type input "0"
type Carbohydrates "0"
type Fiber "0"
type Sugars "0"
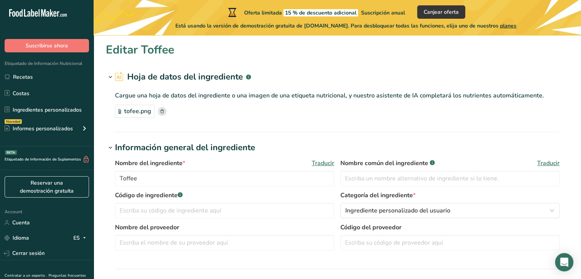
type Sugars "0"
type input "0"
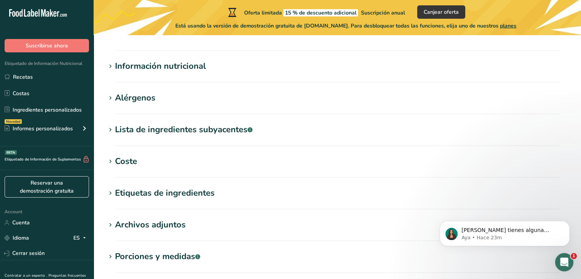
scroll to position [191, 0]
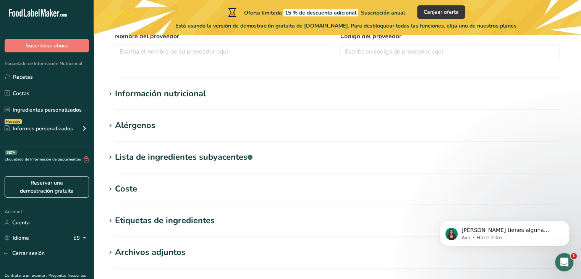
click at [174, 100] on section "Información nutricional Tamaño de la porción .a-a{fill:#347362;}.b-a{fill:#fff;…" at bounding box center [337, 98] width 463 height 23
click at [187, 94] on div "Información nutricional" at bounding box center [160, 93] width 91 height 13
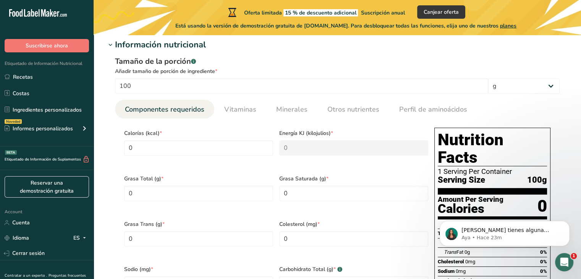
scroll to position [241, 0]
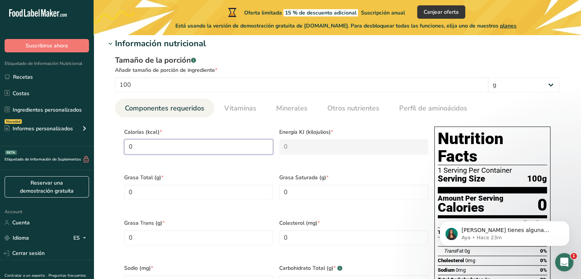
click at [191, 145] on input "0" at bounding box center [198, 146] width 149 height 15
type input "5"
type KJ "20.9"
type input "52"
type KJ "217.6"
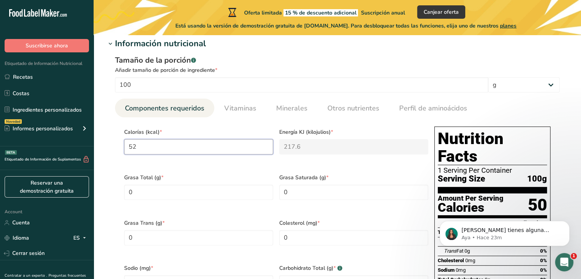
type input "527"
type KJ "2205"
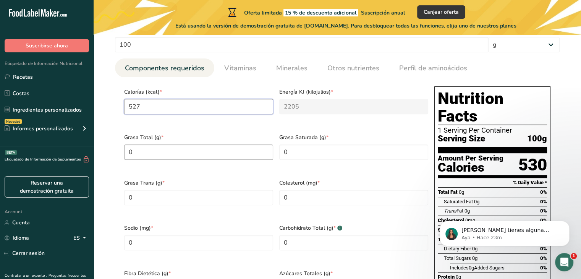
scroll to position [290, 0]
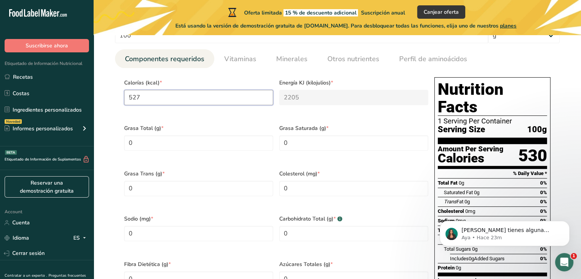
type input "527"
click at [235, 135] on Fat "0" at bounding box center [198, 142] width 149 height 15
type Fat "43"
click at [297, 226] on Carbohydrates "0" at bounding box center [353, 233] width 149 height 15
type Carbohydrates "28.2"
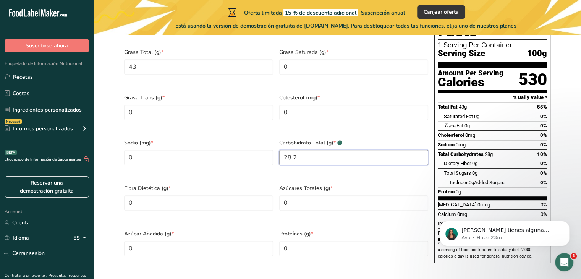
scroll to position [368, 0]
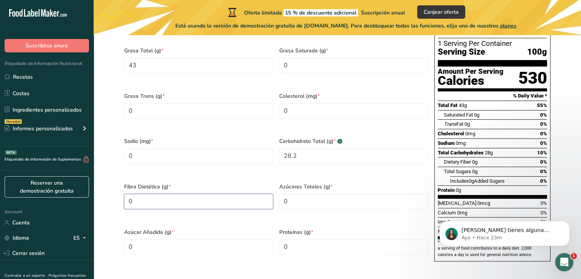
click at [218, 194] on Fiber "0" at bounding box center [198, 201] width 149 height 15
type Fiber "9.2"
click at [292, 239] on input "0" at bounding box center [353, 246] width 149 height 15
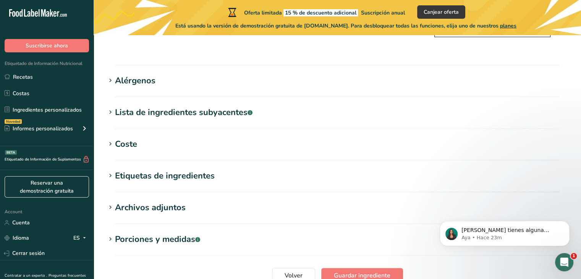
scroll to position [642, 0]
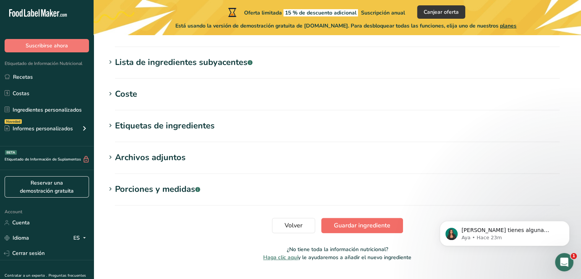
type input "6.3998"
click at [348, 221] on span "Guardar ingrediente" at bounding box center [362, 225] width 56 height 9
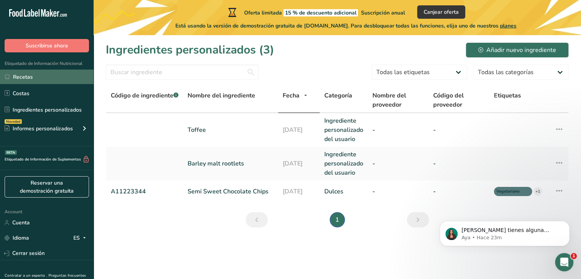
click at [72, 76] on link "Recetas" at bounding box center [47, 76] width 94 height 15
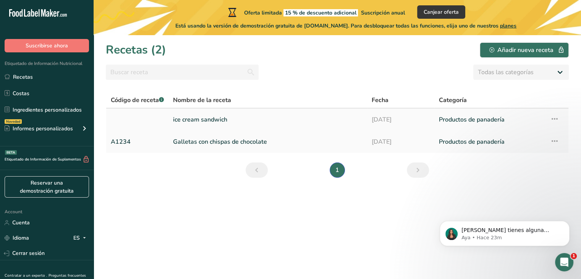
click at [217, 119] on link "ice cream sandwich" at bounding box center [267, 119] width 189 height 16
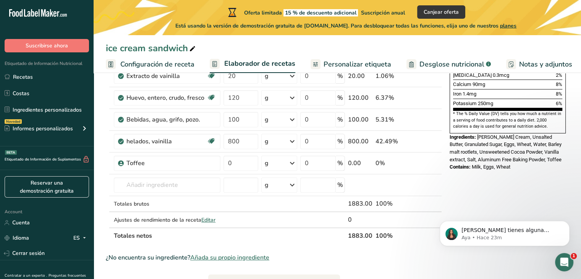
scroll to position [232, 0]
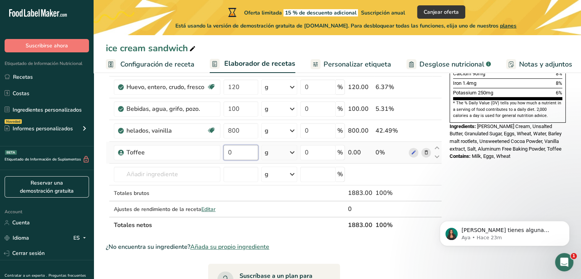
click at [233, 148] on input "0" at bounding box center [240, 152] width 34 height 15
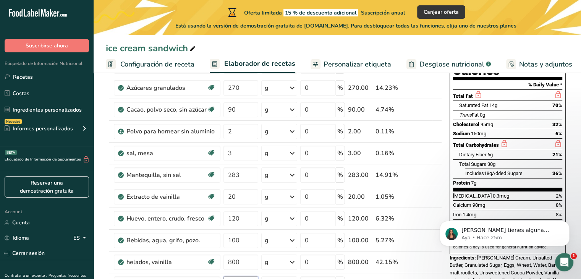
scroll to position [99, 0]
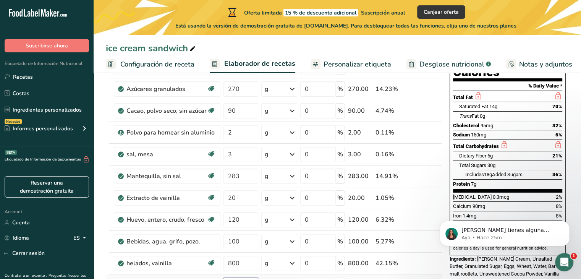
type input "15"
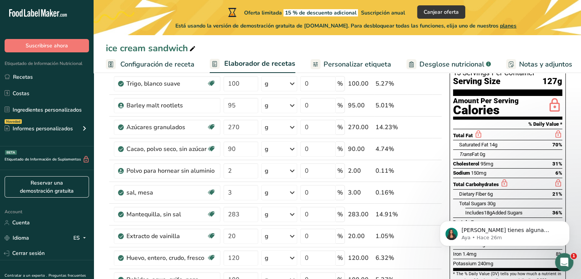
scroll to position [61, 0]
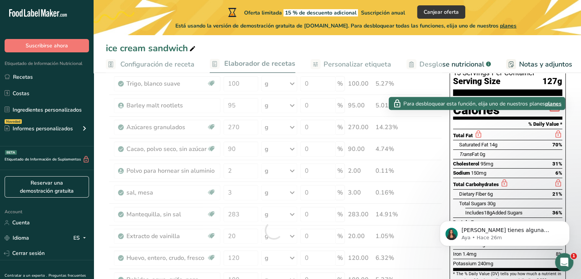
click at [479, 129] on icon at bounding box center [478, 134] width 8 height 10
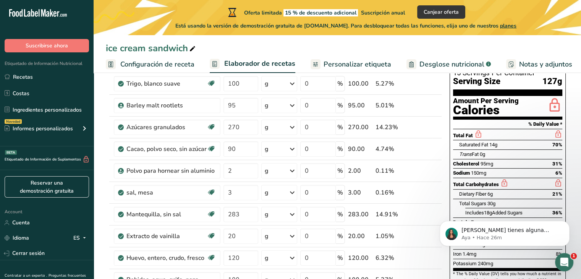
click at [478, 129] on icon at bounding box center [478, 134] width 8 height 10
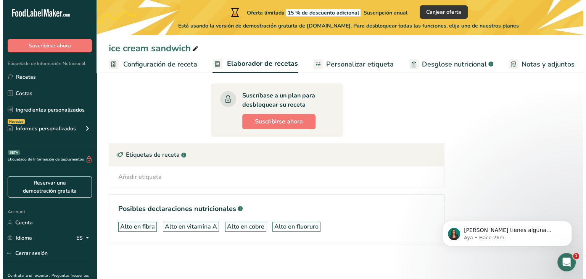
scroll to position [411, 0]
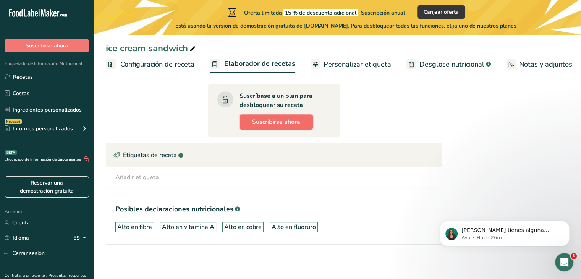
click at [263, 121] on span "Suscribirse ahora" at bounding box center [276, 121] width 48 height 9
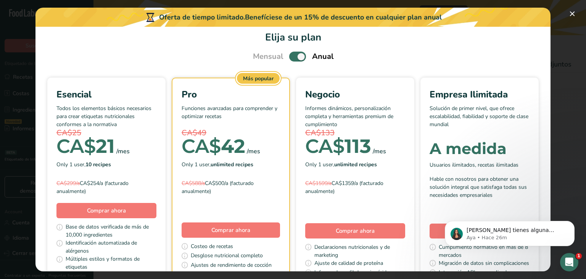
scroll to position [9, 0]
click at [290, 55] on span "Pick Your Pricing Plan Modal" at bounding box center [297, 57] width 17 height 10
click at [290, 55] on input "Pick Your Pricing Plan Modal" at bounding box center [291, 57] width 5 height 5
checkbox input "false"
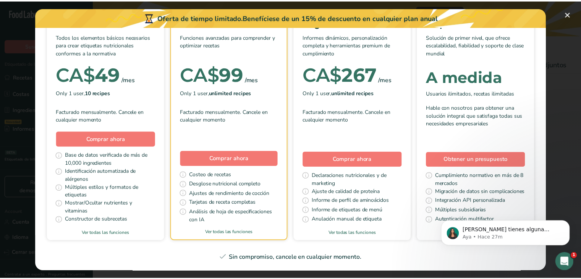
scroll to position [108, 0]
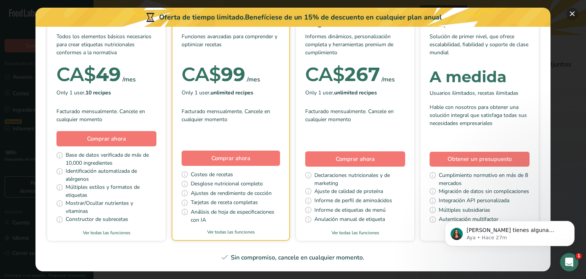
click at [574, 14] on button "Pick Your Pricing Plan Modal" at bounding box center [572, 14] width 12 height 12
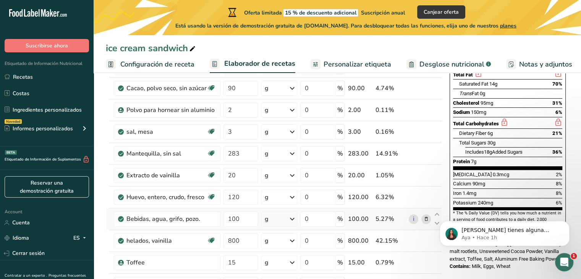
scroll to position [122, 0]
